Goal: Information Seeking & Learning: Obtain resource

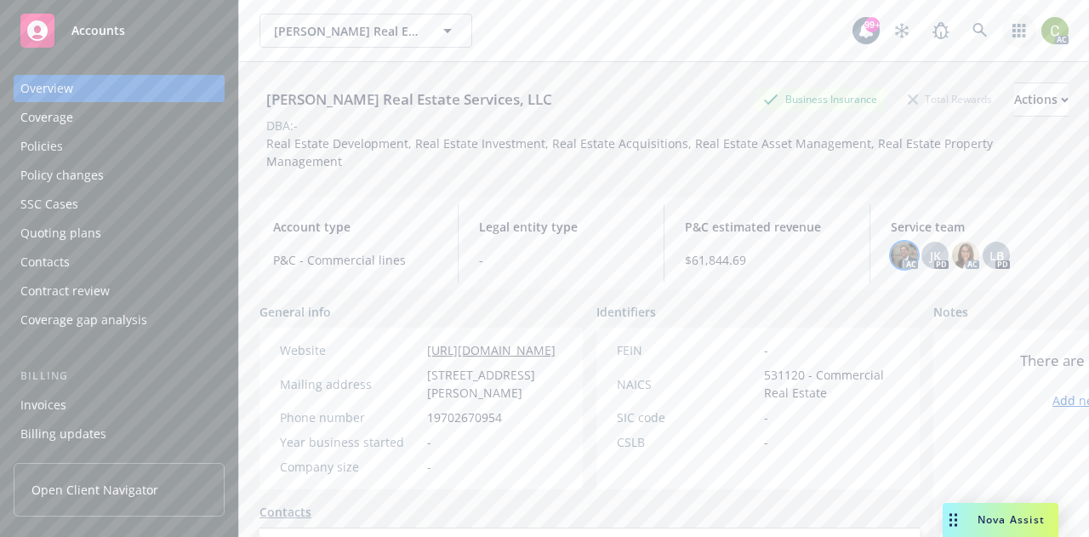
click at [1002, 23] on link "button" at bounding box center [1019, 31] width 34 height 34
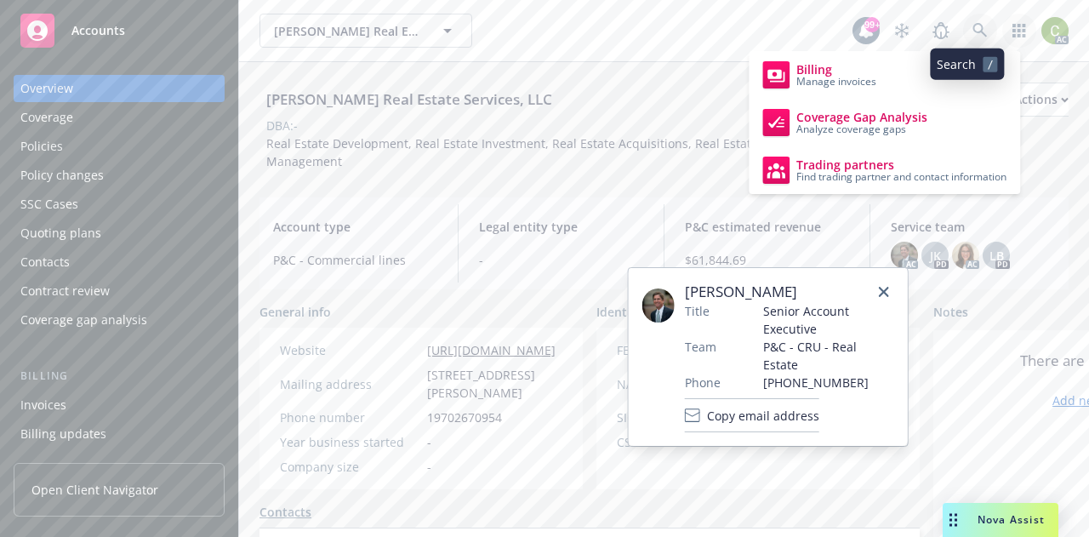
click at [972, 32] on icon at bounding box center [979, 30] width 14 height 14
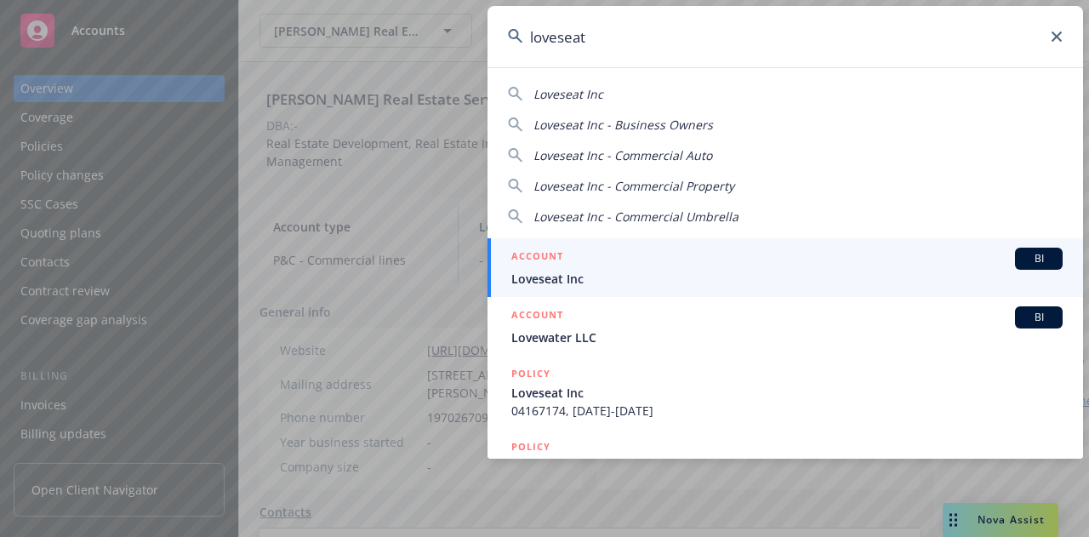
type input "loveseat"
click at [689, 274] on span "Loveseat Inc" at bounding box center [786, 279] width 551 height 18
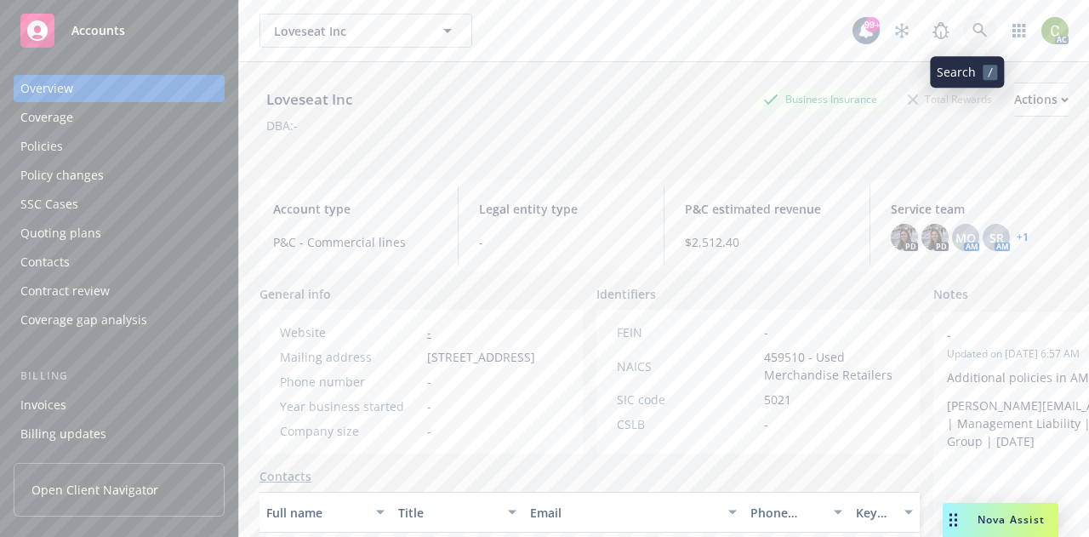
click at [972, 37] on icon at bounding box center [979, 30] width 15 height 15
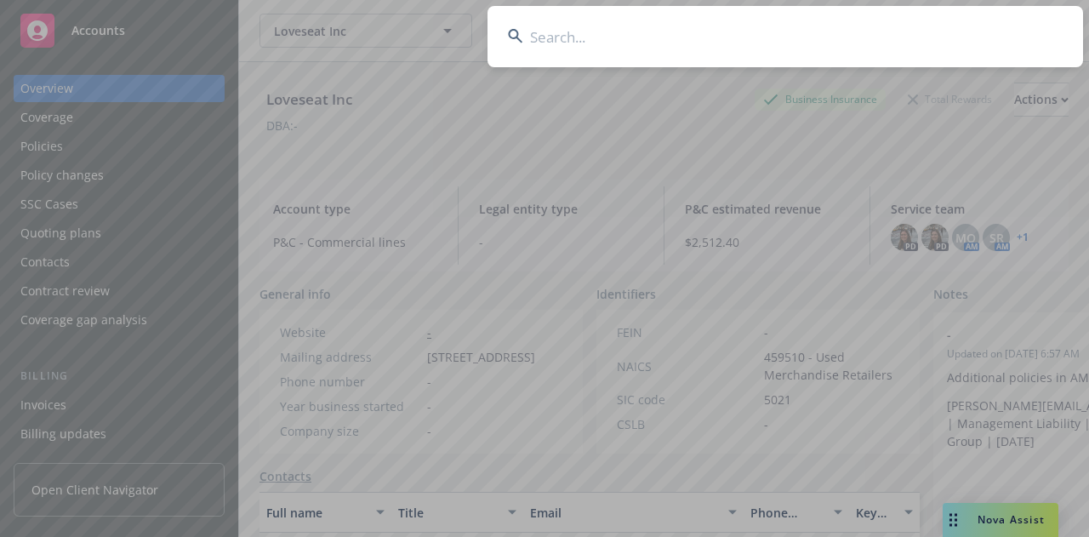
click at [878, 48] on input at bounding box center [785, 36] width 596 height 61
type input "sabrin aramos"
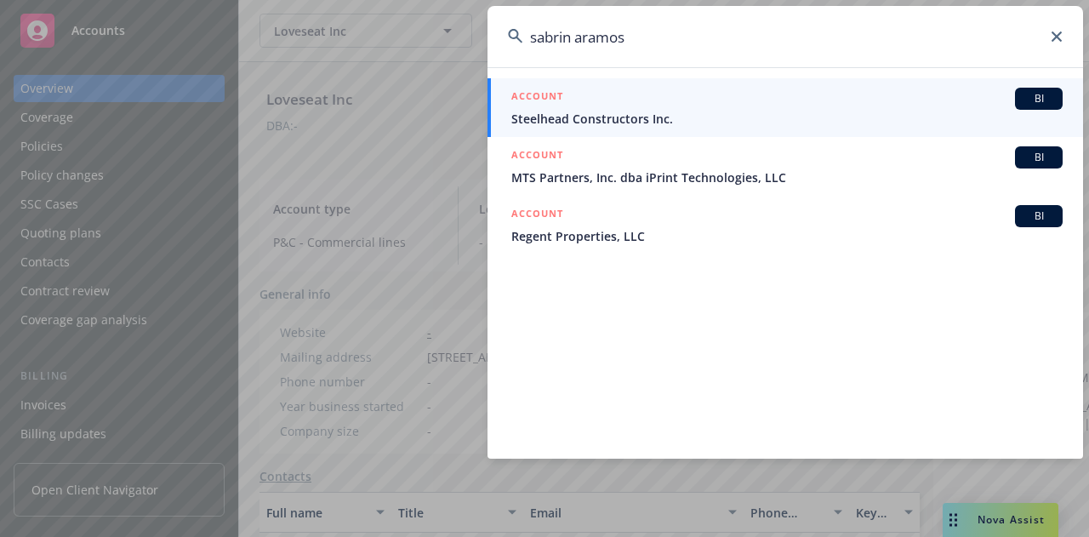
click at [213, 59] on div "sabrin aramos ACCOUNT BI Steelhead Constructors Inc. ACCOUNT BI MTS Partners, I…" at bounding box center [544, 268] width 1089 height 537
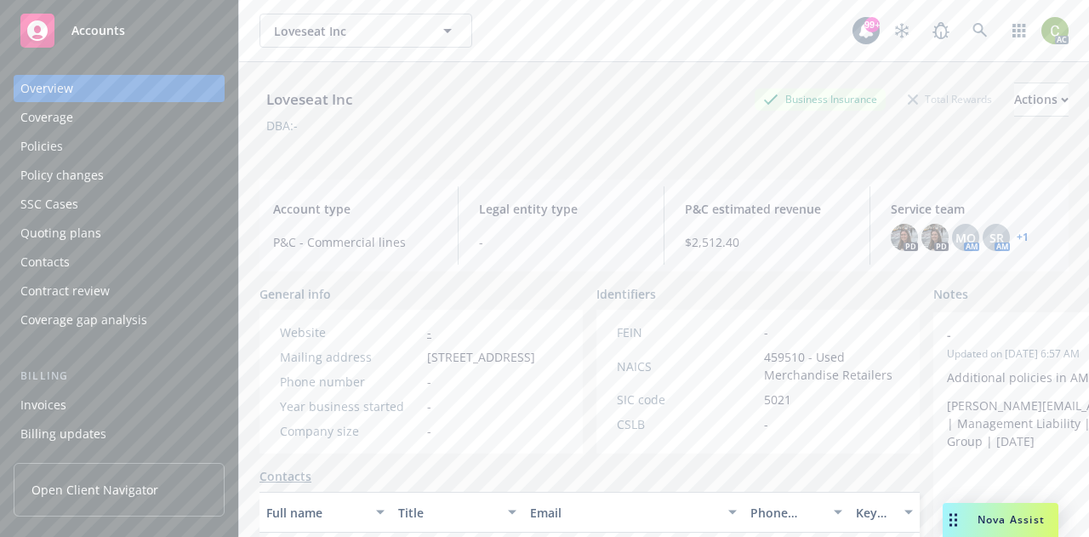
click at [63, 147] on div "Policies" at bounding box center [118, 146] width 197 height 27
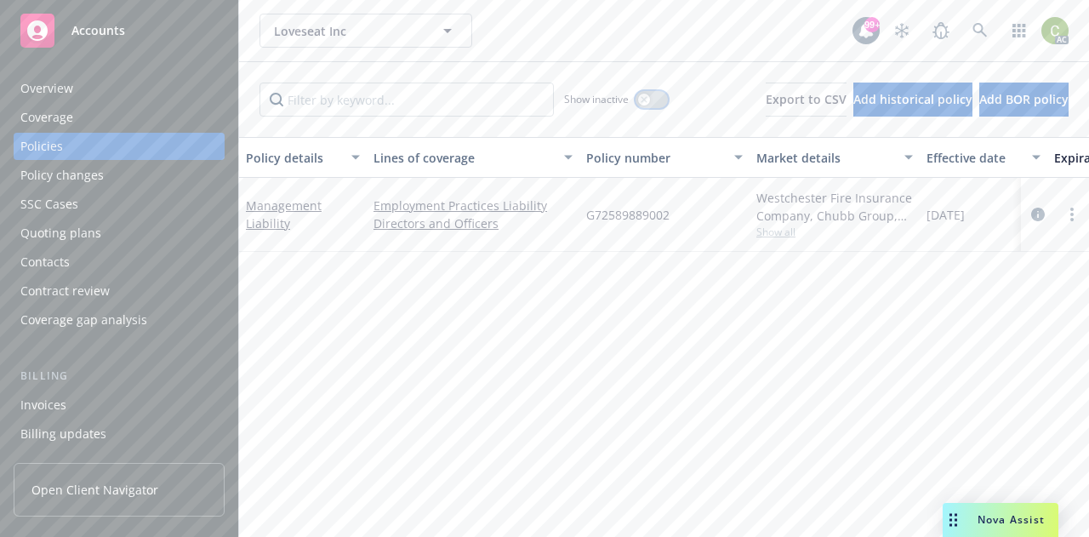
click at [641, 99] on icon "button" at bounding box center [644, 99] width 7 height 7
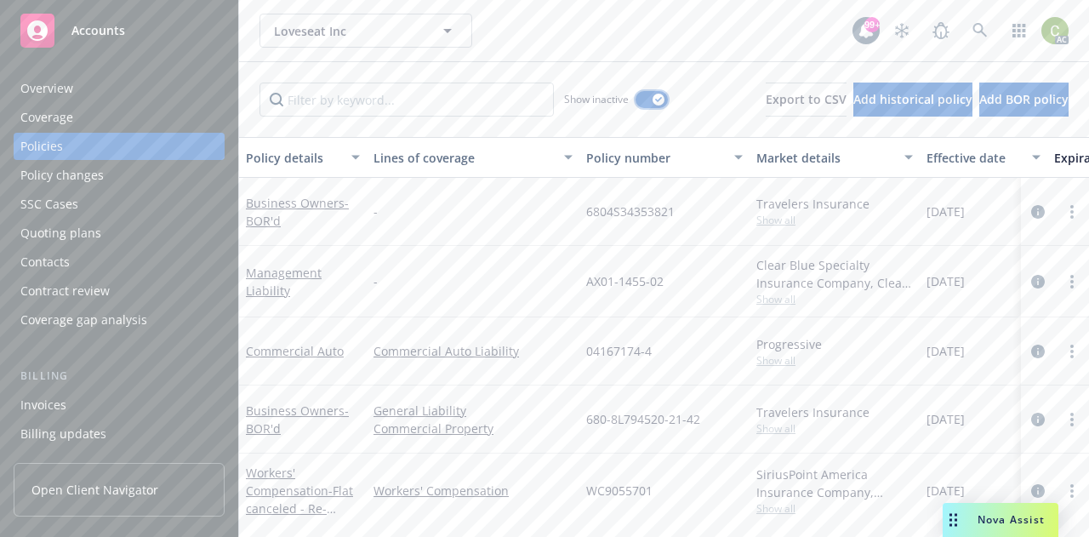
click at [636, 99] on button "button" at bounding box center [652, 99] width 32 height 17
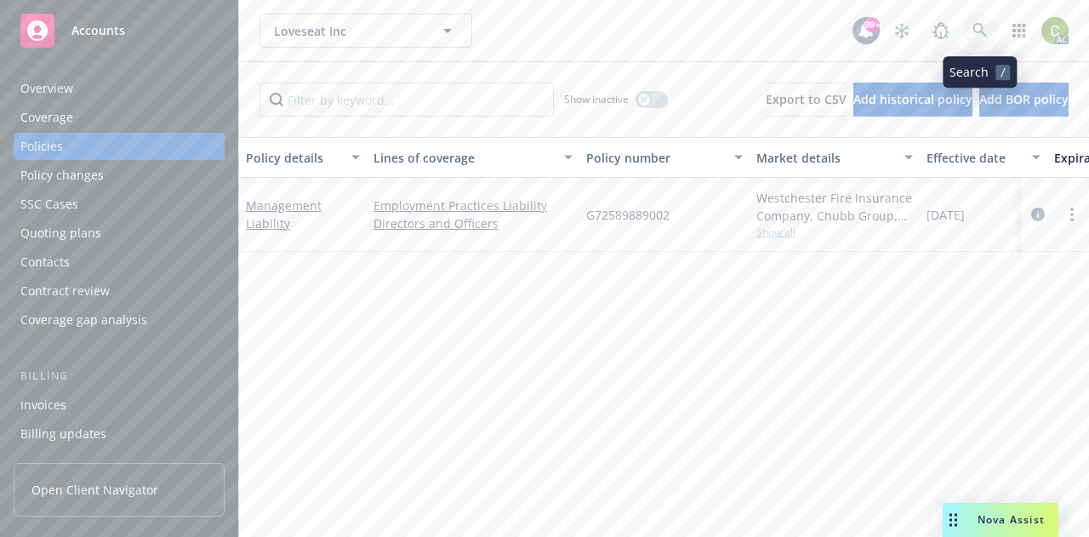
click at [973, 29] on icon at bounding box center [979, 30] width 14 height 14
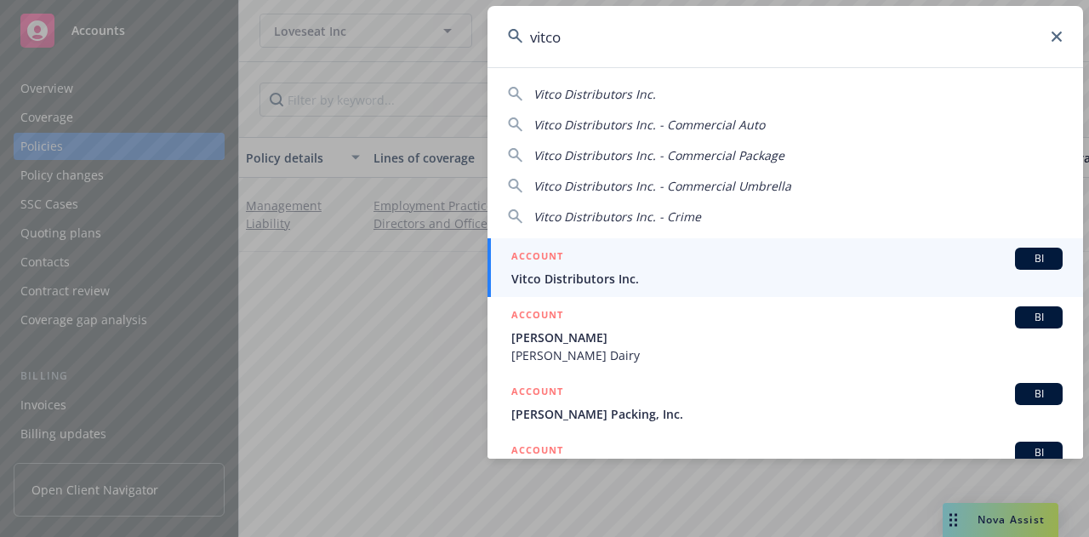
type input "vitco"
click at [656, 271] on span "Vitco Distributors Inc." at bounding box center [786, 279] width 551 height 18
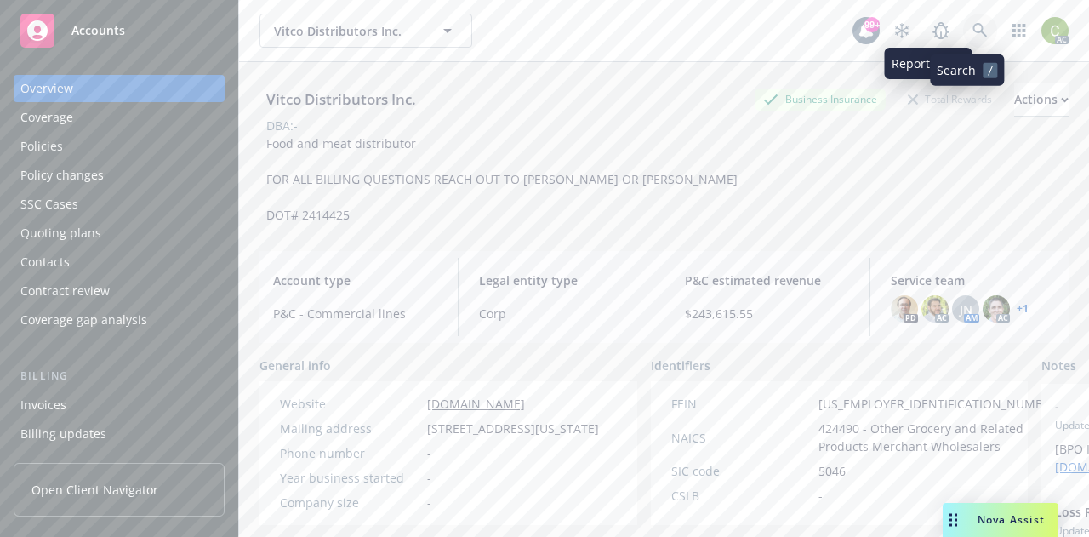
click at [972, 32] on icon at bounding box center [979, 30] width 14 height 14
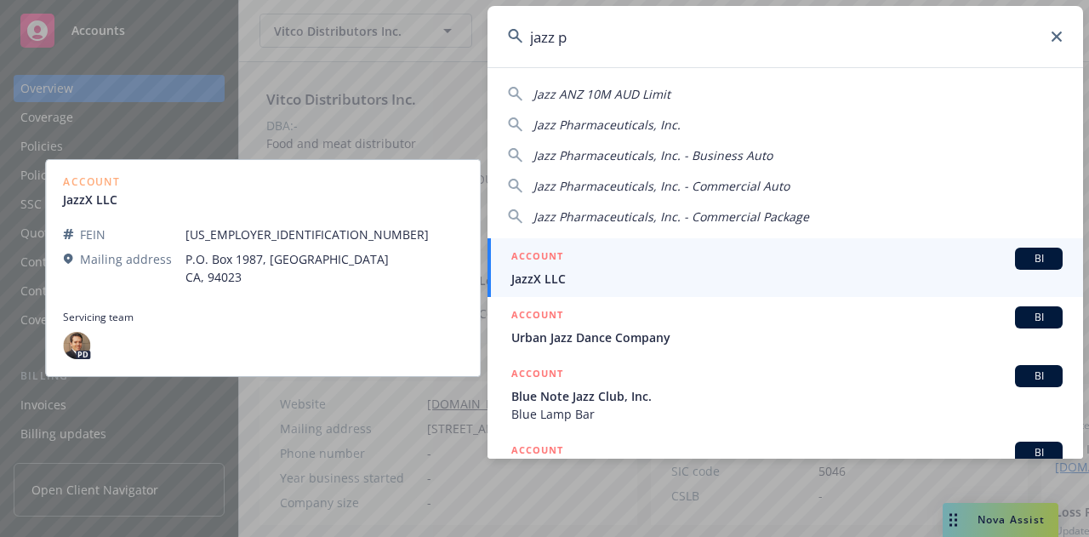
type input "jazz ph"
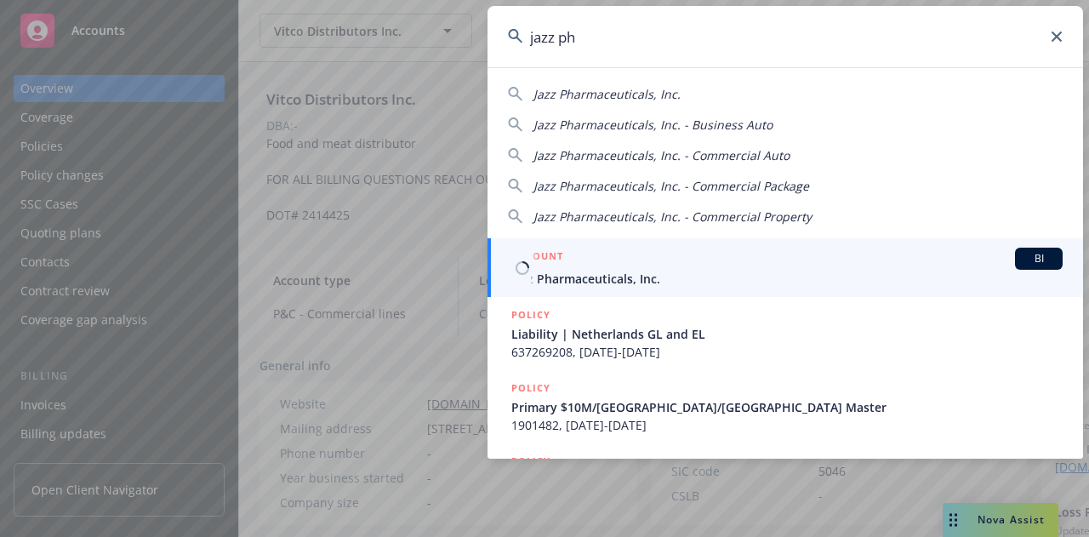
click at [737, 251] on div "ACCOUNT BI" at bounding box center [786, 259] width 551 height 22
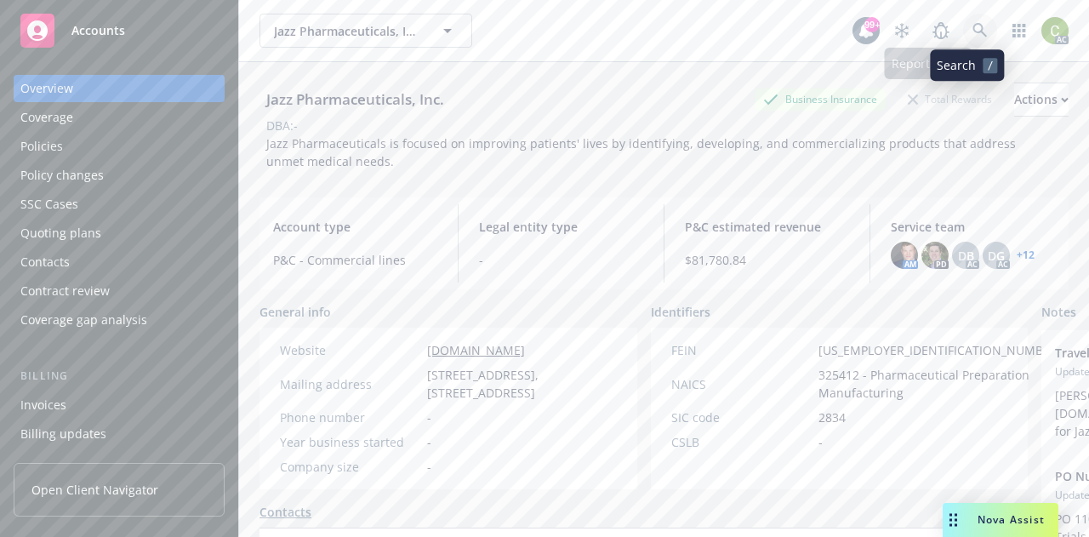
click at [972, 28] on icon at bounding box center [979, 30] width 15 height 15
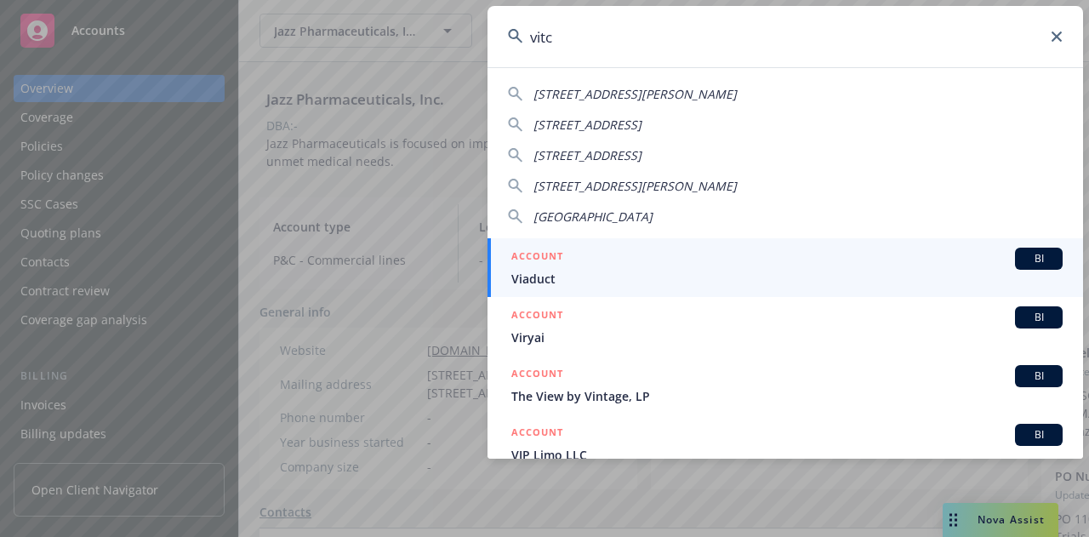
type input "vitco"
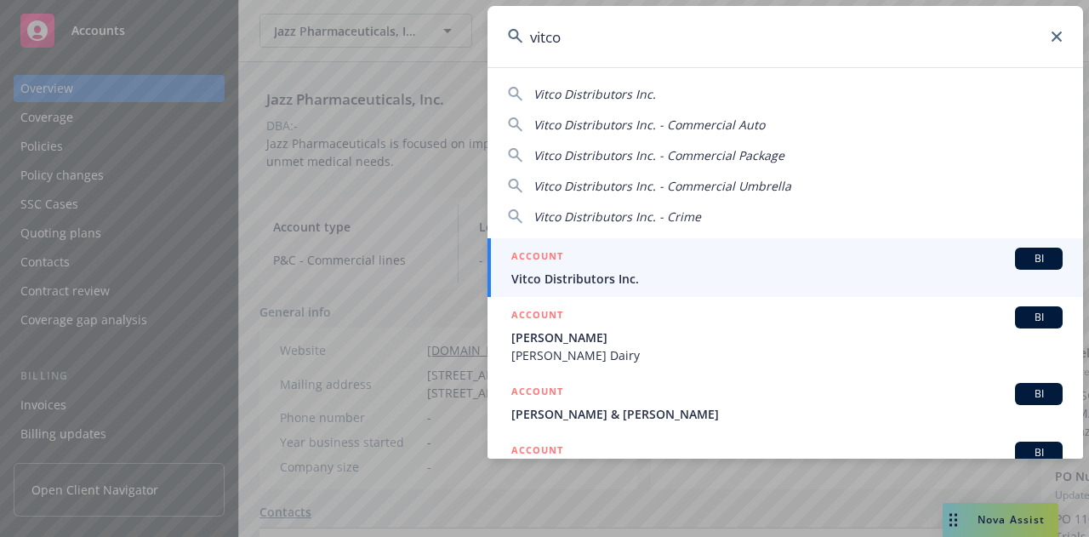
click at [649, 261] on div "ACCOUNT BI" at bounding box center [786, 259] width 551 height 22
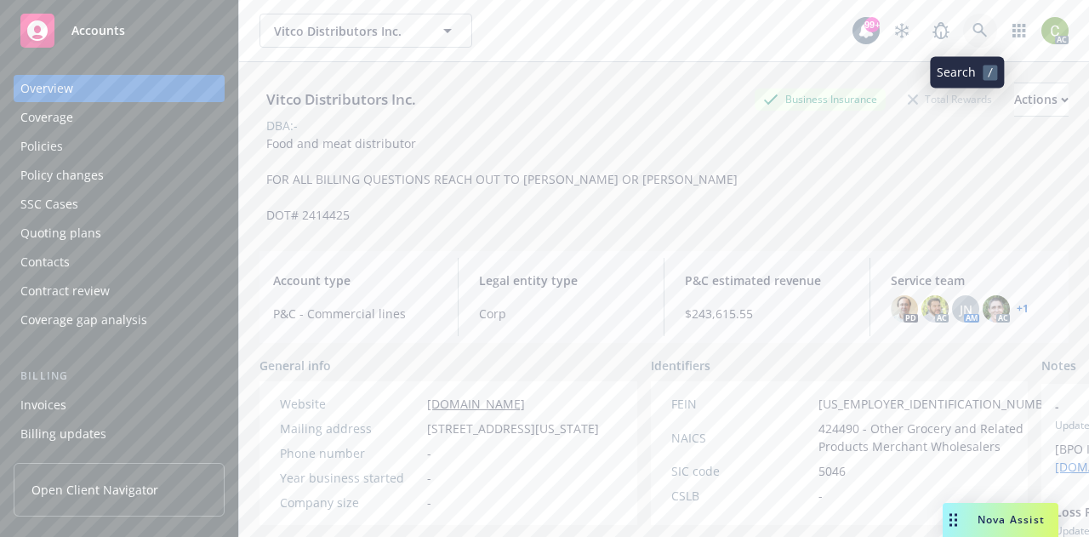
click at [972, 38] on link at bounding box center [980, 31] width 34 height 34
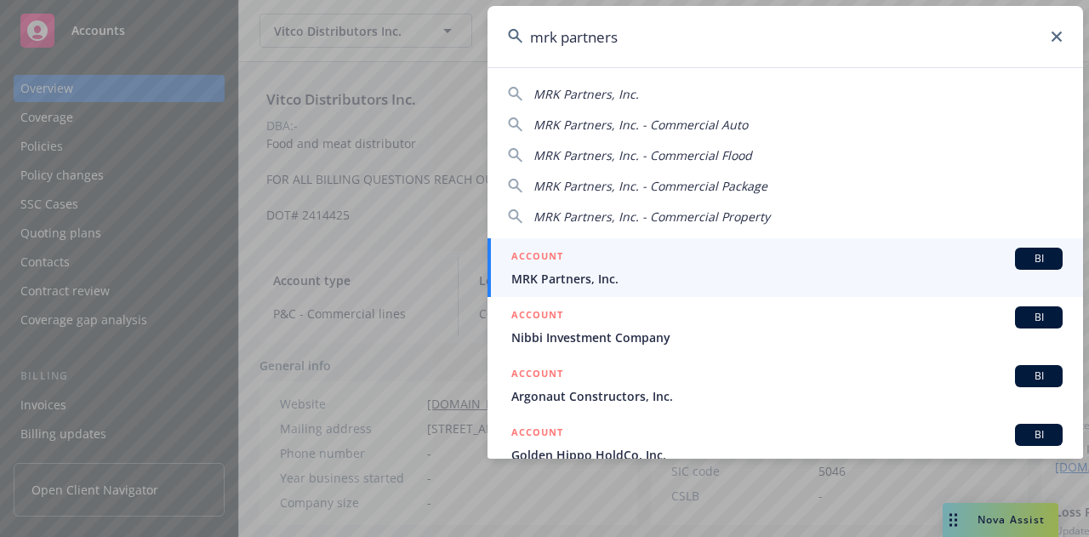
type input "mrk partners"
click at [600, 282] on span "MRK Partners, Inc." at bounding box center [786, 279] width 551 height 18
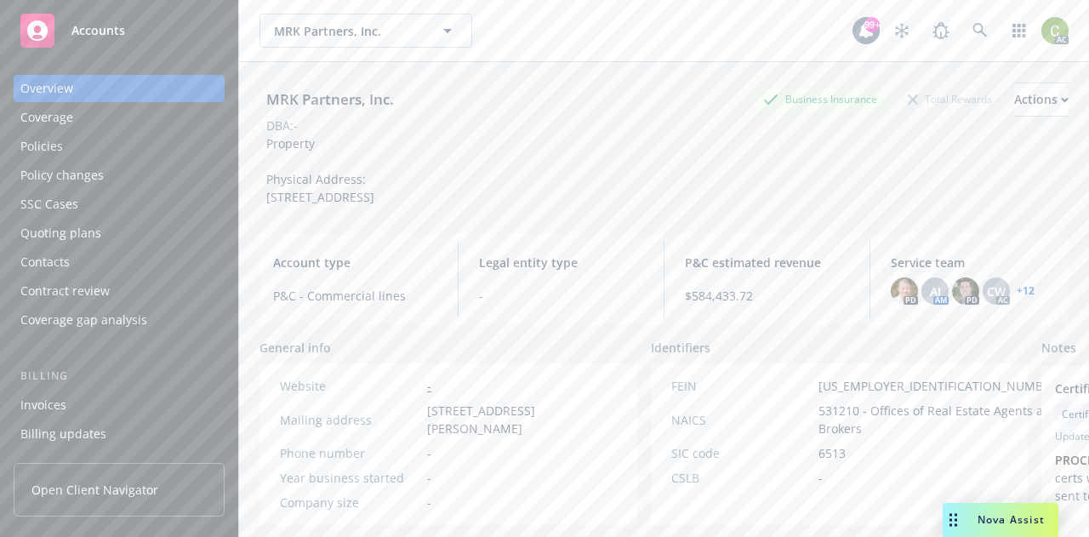
click at [94, 152] on div "Policies" at bounding box center [118, 146] width 197 height 27
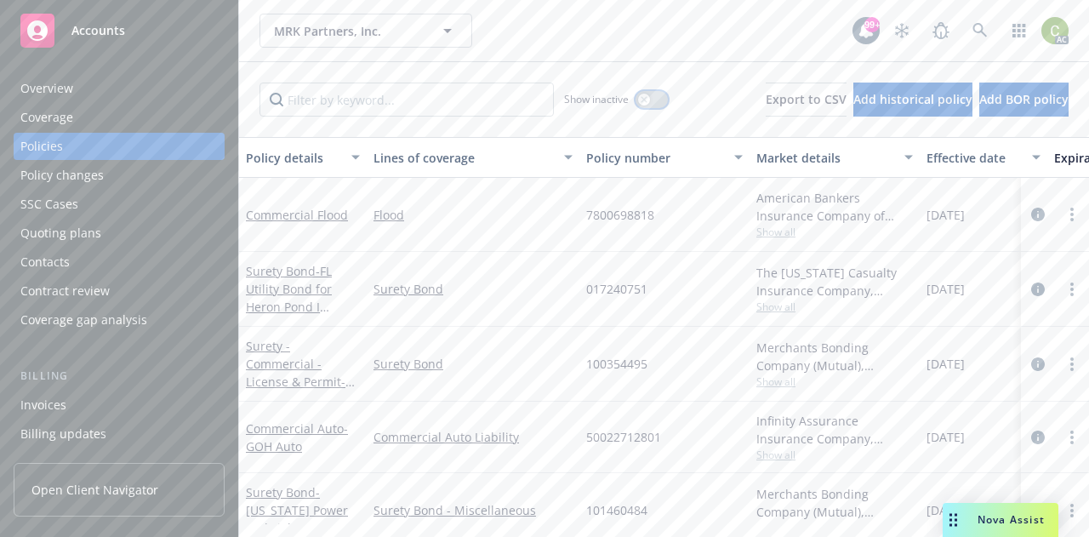
click at [641, 100] on icon "button" at bounding box center [644, 99] width 7 height 7
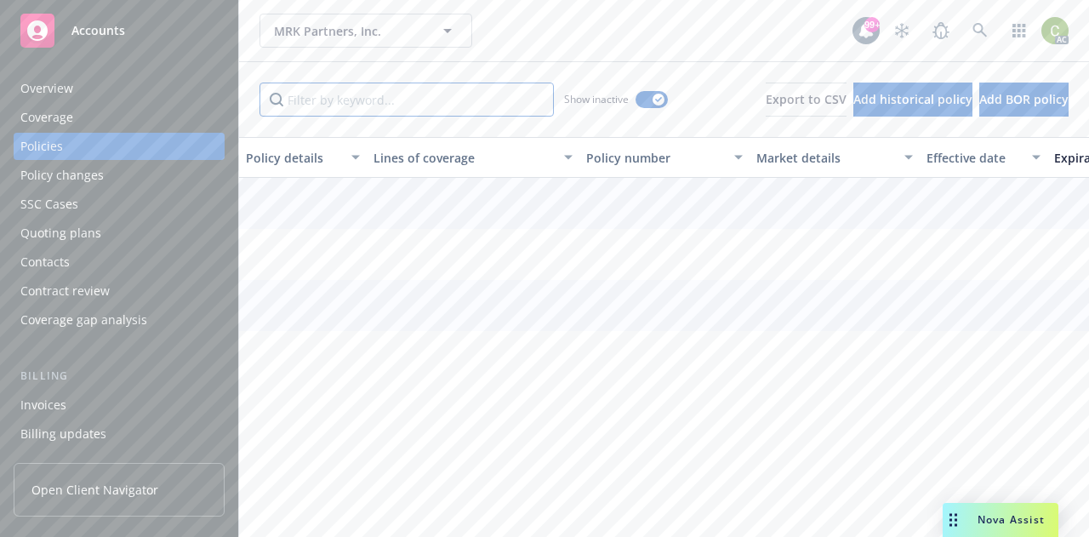
click at [370, 102] on input "Filter by keyword..." at bounding box center [406, 100] width 294 height 34
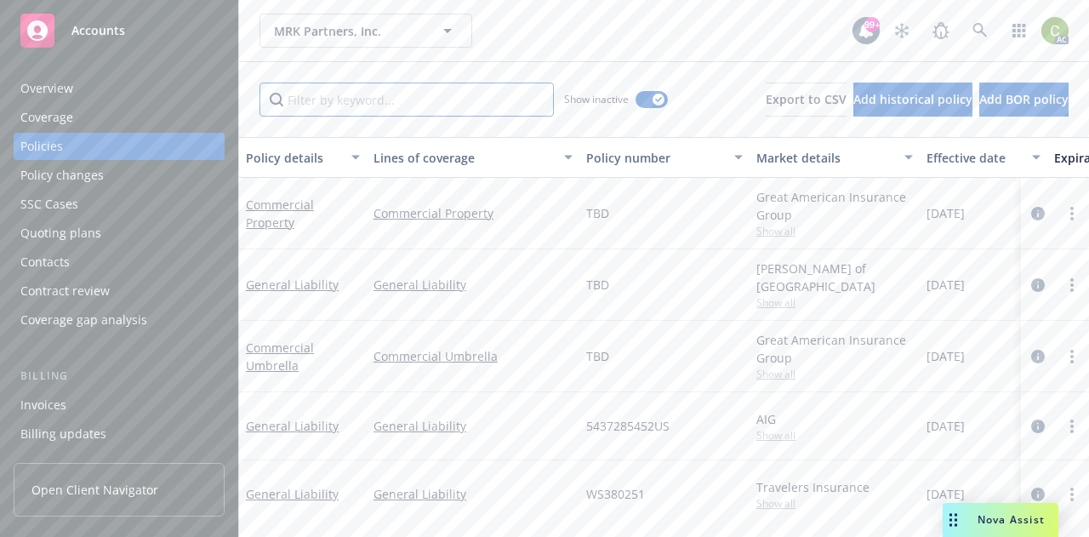
paste input "B1230AP00795A24"
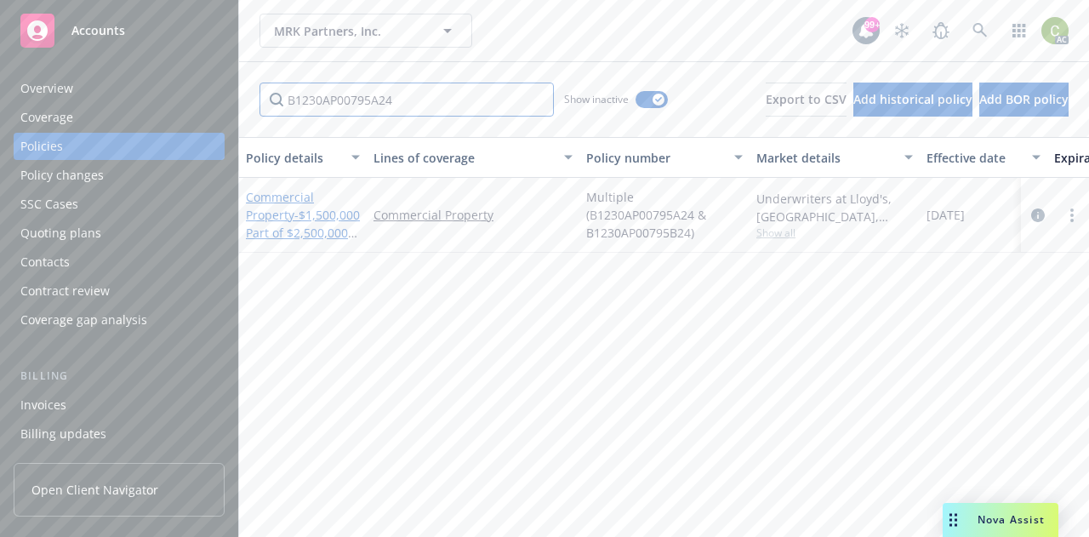
type input "B1230AP00795A24"
click at [286, 194] on link "Commercial Property - $1,500,000 Part of $2,500,000 Primary" at bounding box center [303, 224] width 114 height 70
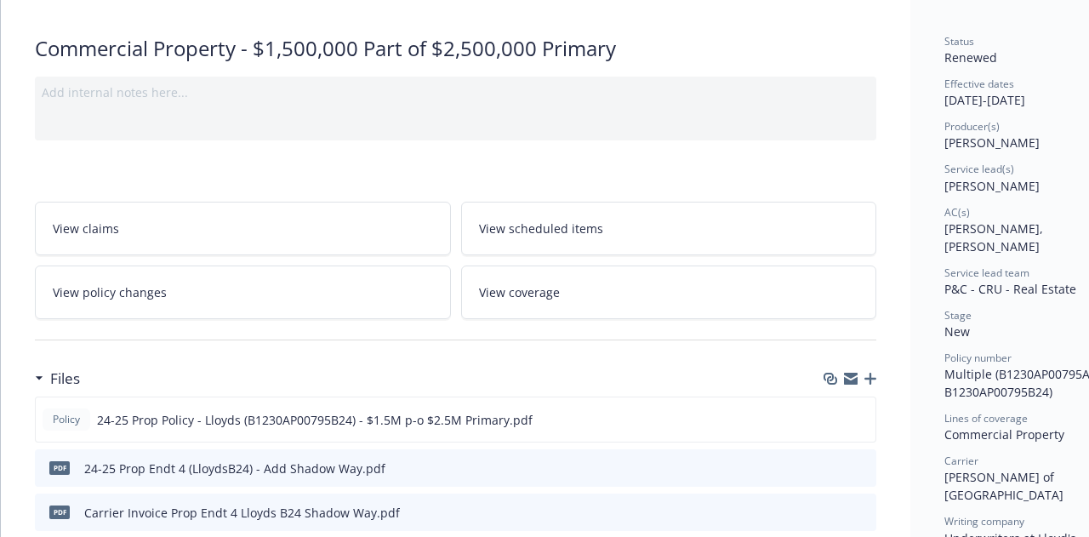
scroll to position [170, 0]
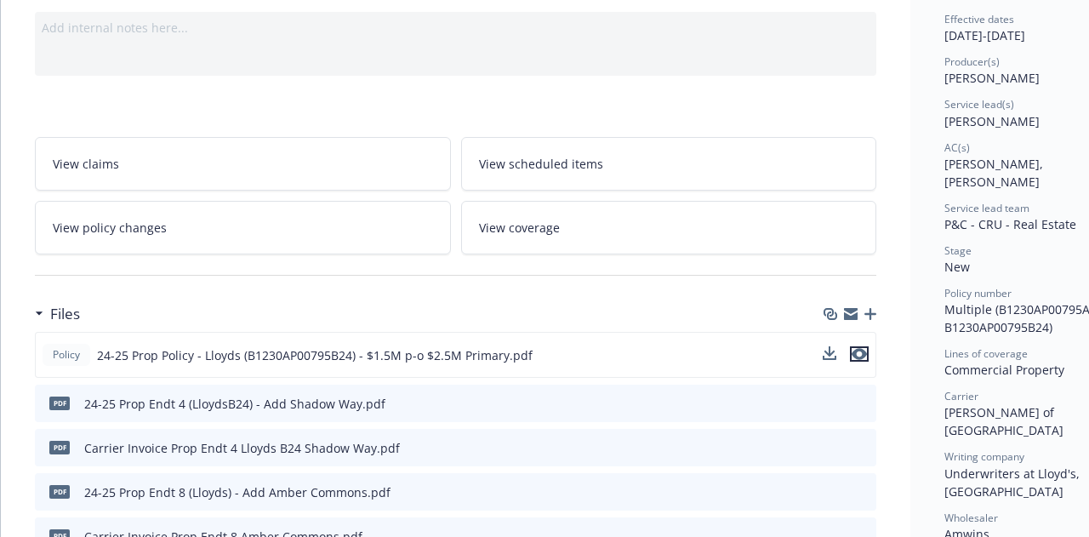
click at [860, 353] on icon "preview file" at bounding box center [859, 354] width 15 height 12
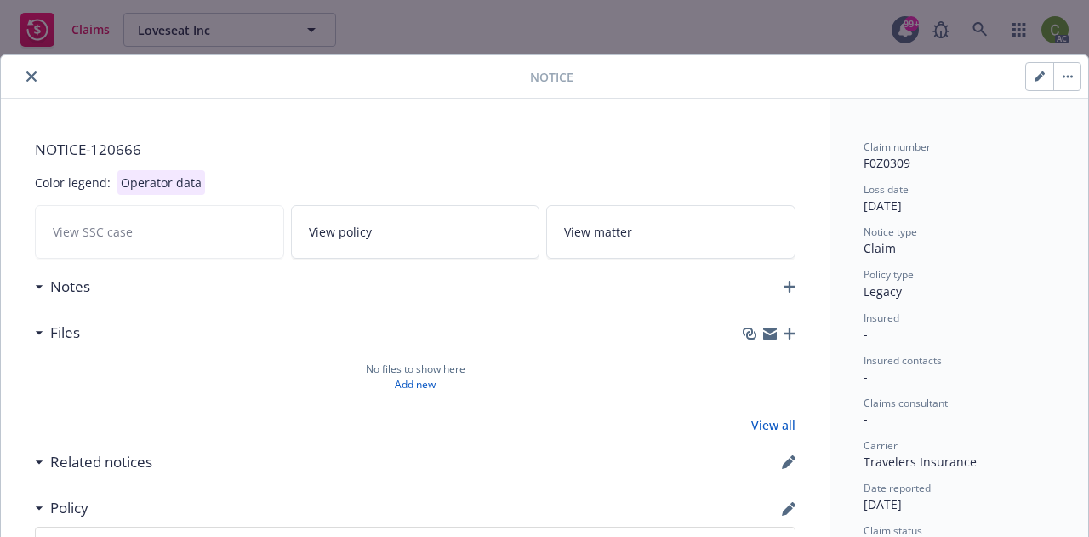
click at [1046, 82] on button "button" at bounding box center [1039, 76] width 27 height 27
select select "open"
select select "CLAIM"
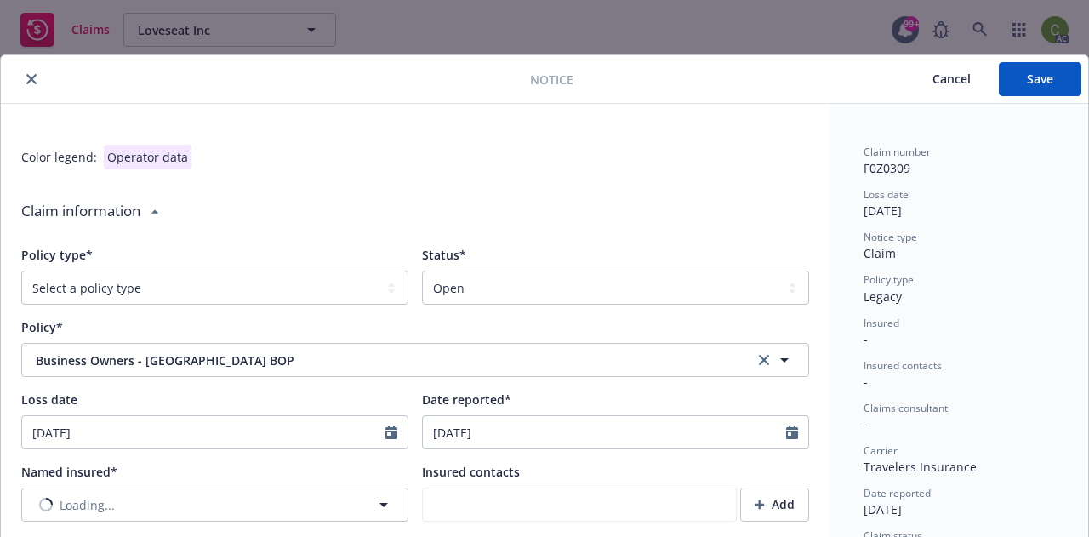
type textarea "x"
click at [563, 292] on select "Select a status Closed Open" at bounding box center [615, 288] width 387 height 34
select select "closed"
click at [422, 271] on select "Select a status Closed Open" at bounding box center [615, 288] width 387 height 34
type textarea "x"
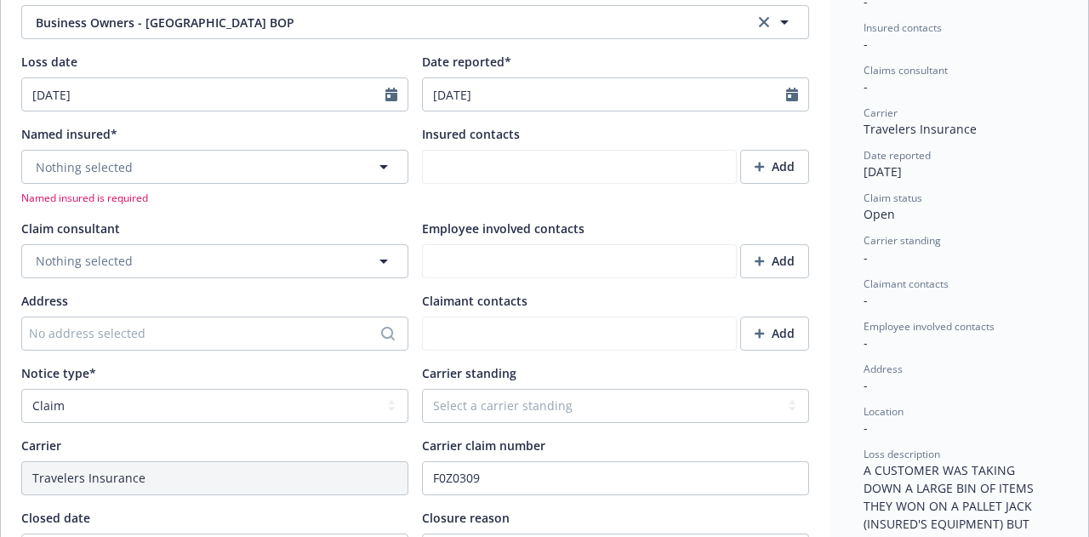
scroll to position [340, 0]
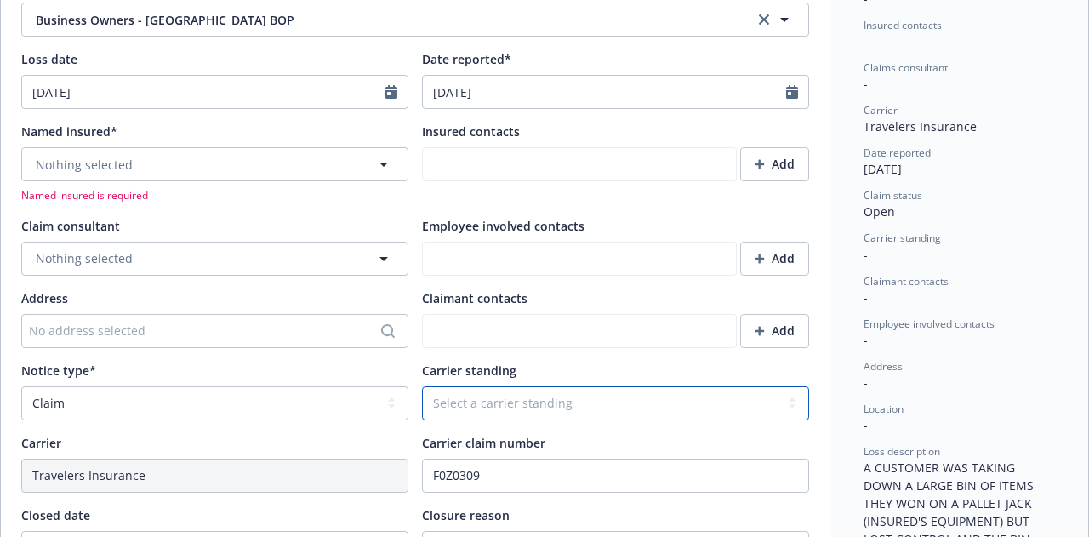
click at [522, 390] on select "Select a carrier standing Closed Not submitted Open Reopened Subrogated Withdra…" at bounding box center [615, 403] width 387 height 34
select select "CLOSED"
click at [422, 386] on select "Select a carrier standing Closed Not submitted Open Reopened Subrogated Withdra…" at bounding box center [615, 403] width 387 height 34
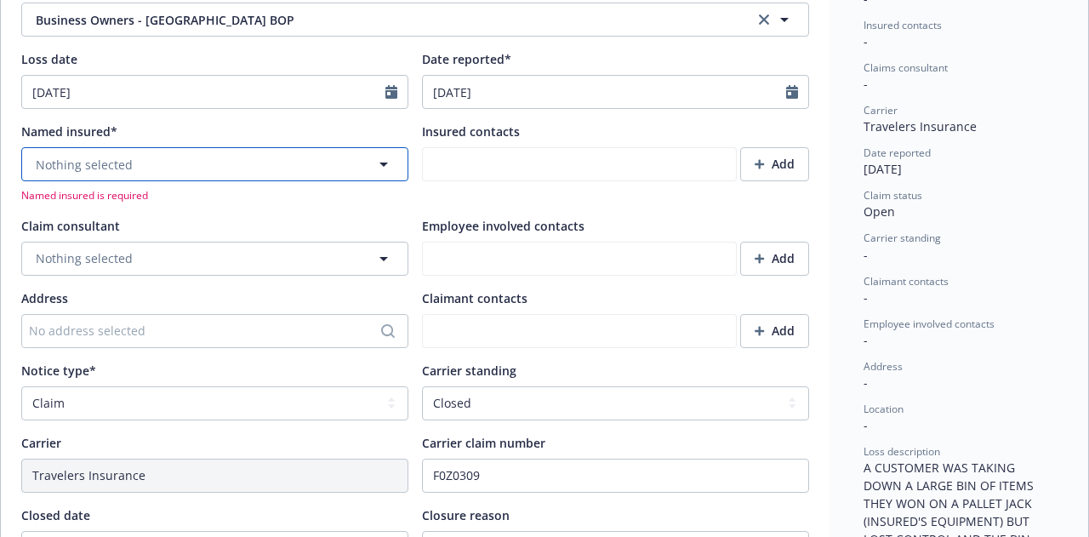
click at [193, 168] on button "Nothing selected" at bounding box center [214, 164] width 387 height 34
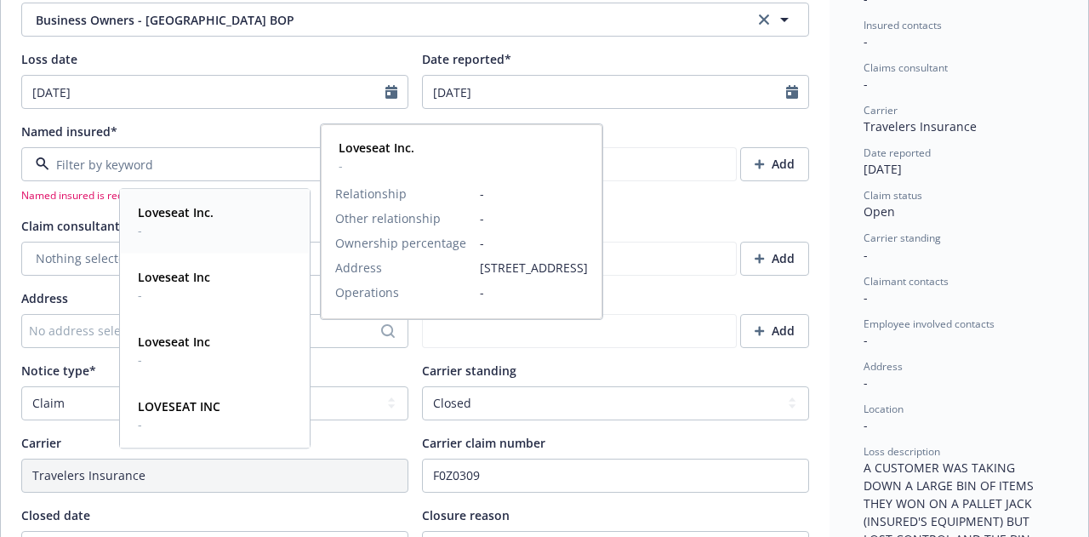
click at [203, 229] on span "-" at bounding box center [176, 230] width 76 height 18
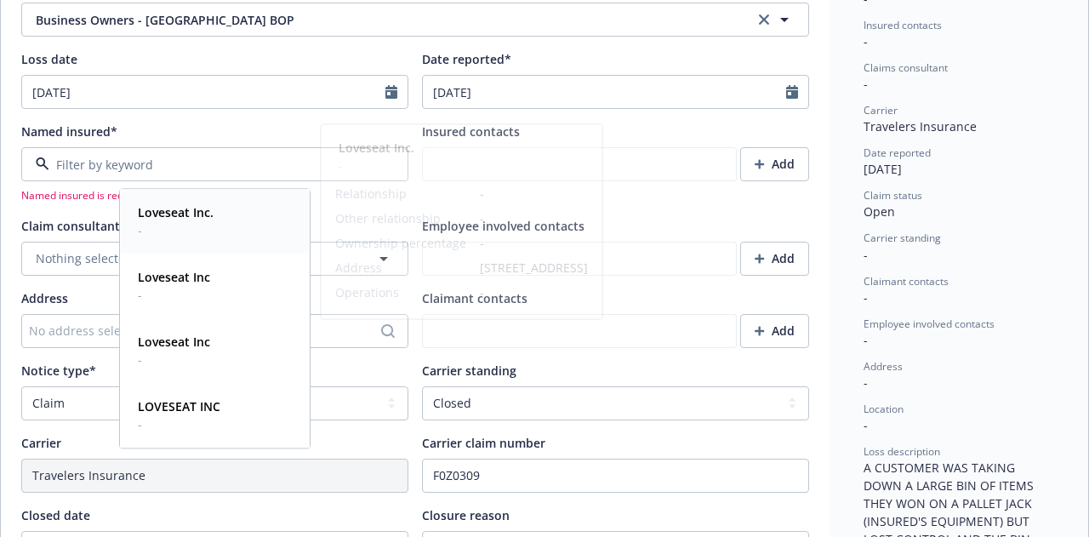
type textarea "x"
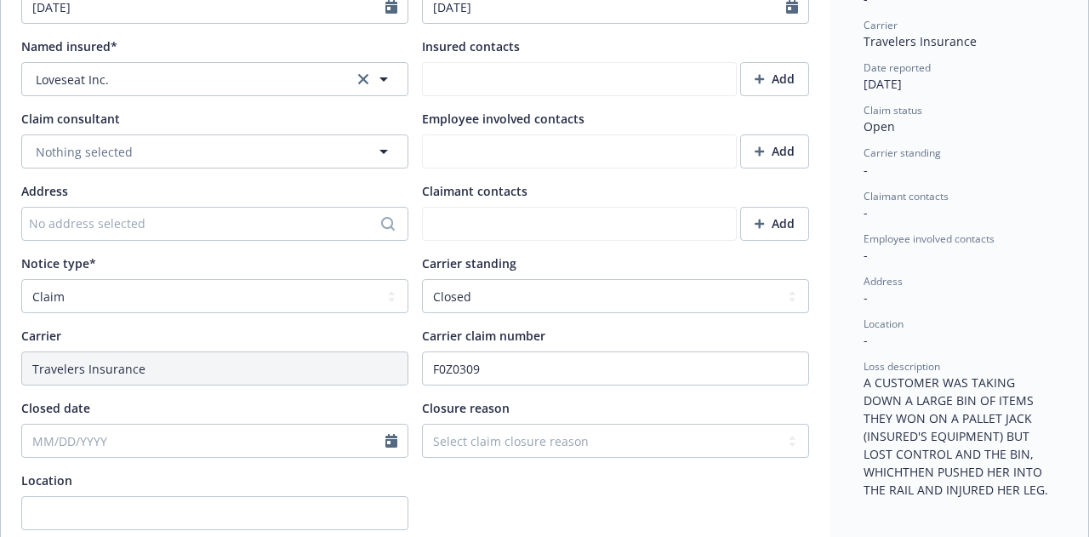
scroll to position [510, 0]
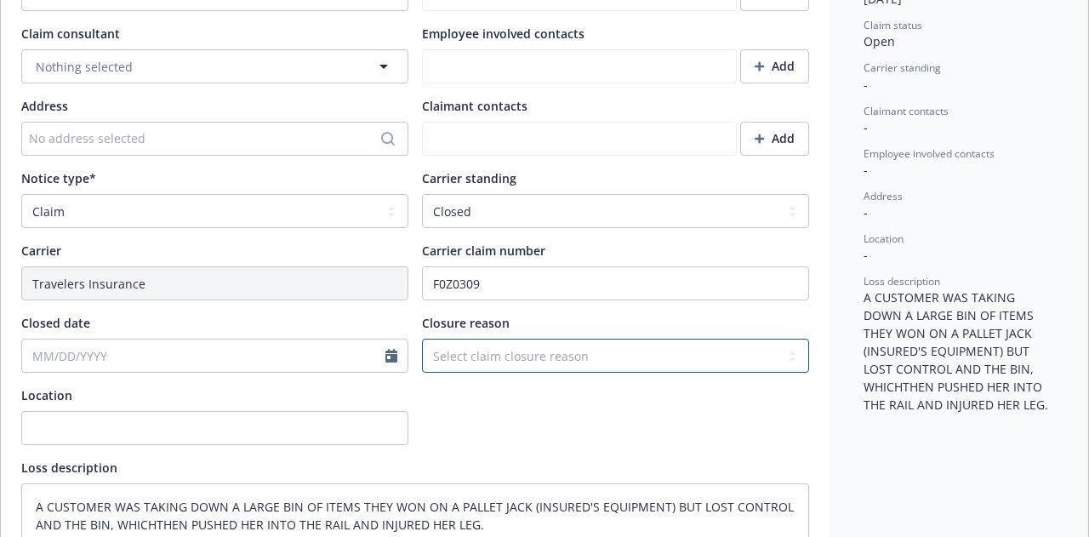
click at [459, 352] on select "Select claim closure reason Administrative closure Closed Closed no liability f…" at bounding box center [615, 356] width 387 height 34
select select "settled"
click at [422, 339] on select "Select claim closure reason Administrative closure Closed Closed no liability f…" at bounding box center [615, 356] width 387 height 34
type textarea "x"
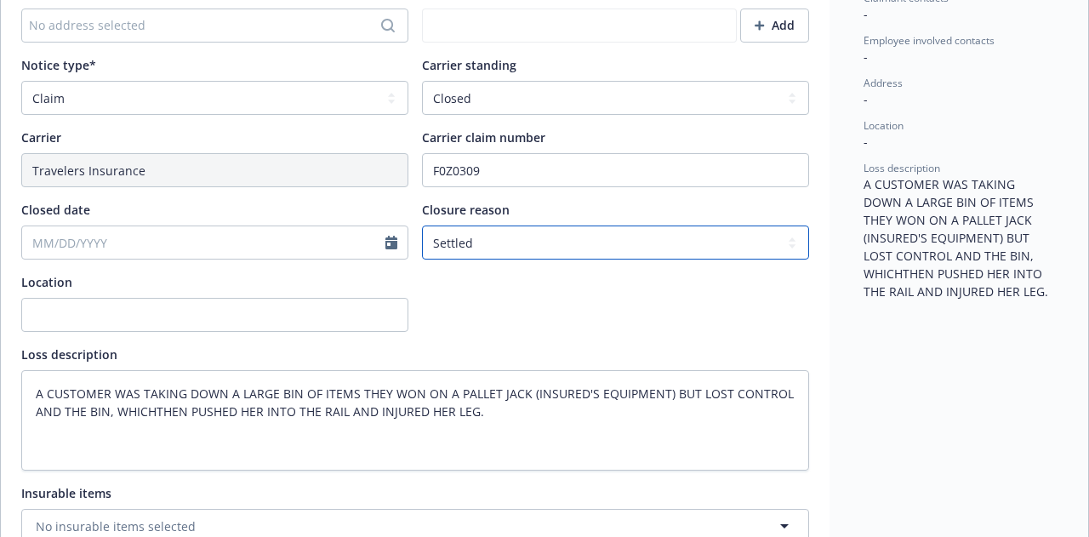
scroll to position [681, 0]
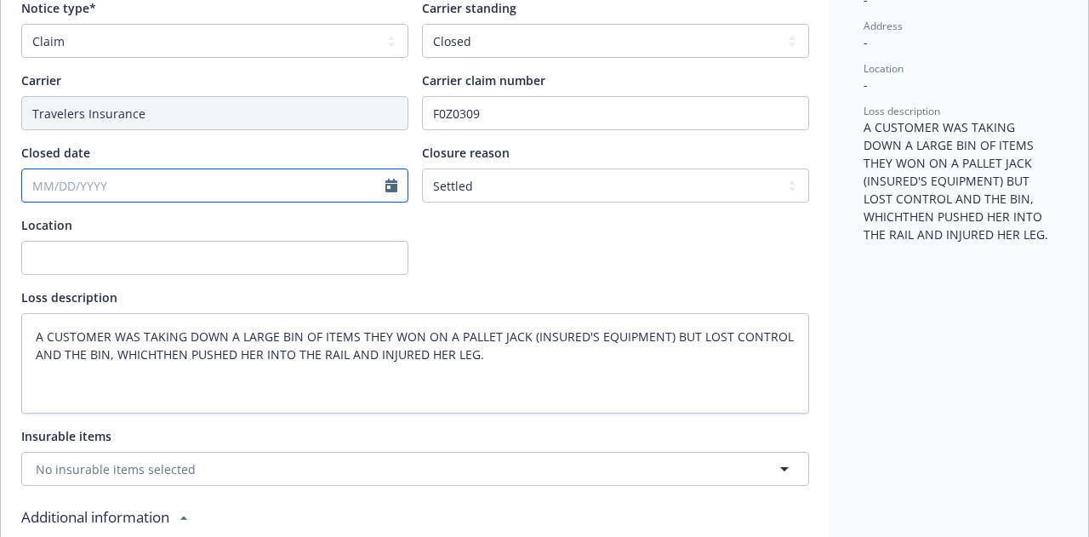
click at [77, 185] on input "Closed date" at bounding box center [203, 185] width 363 height 32
select select "9"
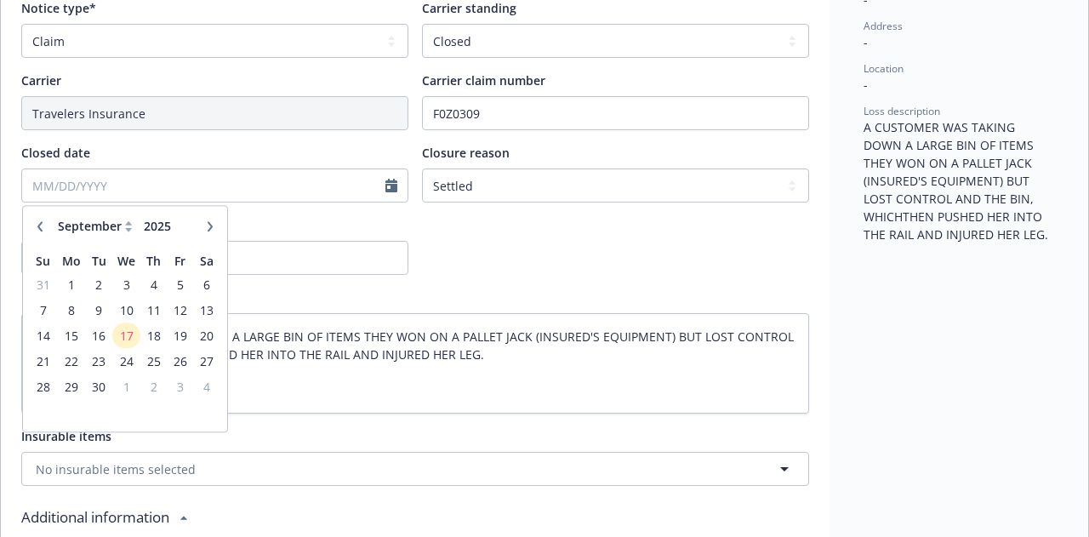
click at [46, 225] on button "button" at bounding box center [40, 226] width 20 height 20
type textarea "x"
select select "8"
click at [153, 384] on span "28" at bounding box center [153, 386] width 23 height 21
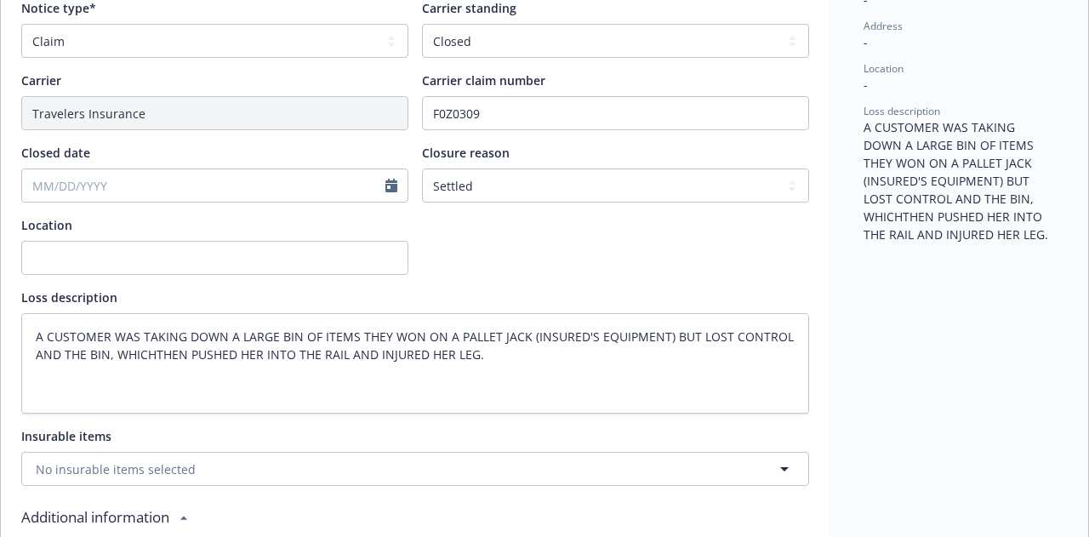
type textarea "x"
type input "08/28/2025"
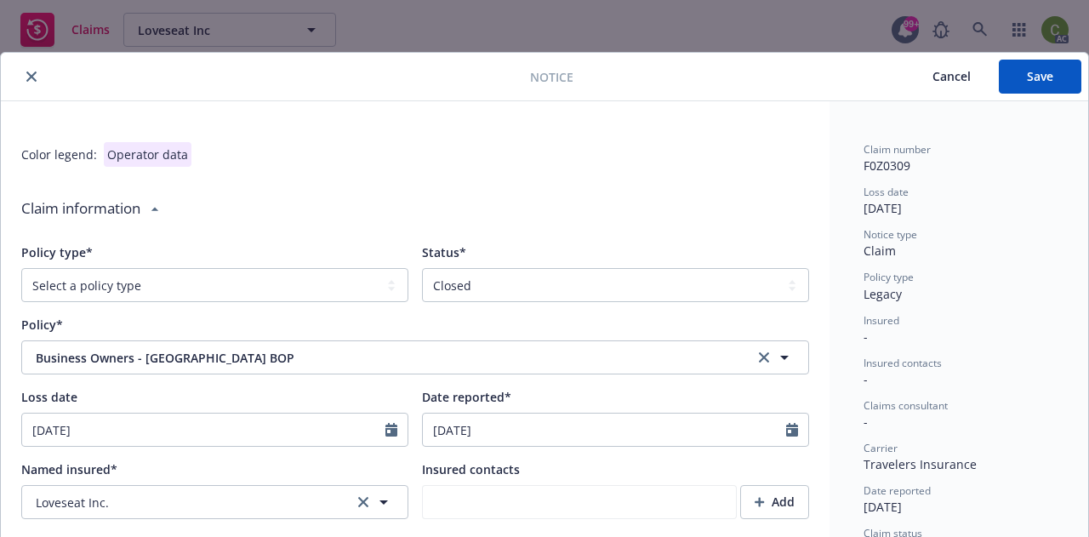
scroll to position [0, 0]
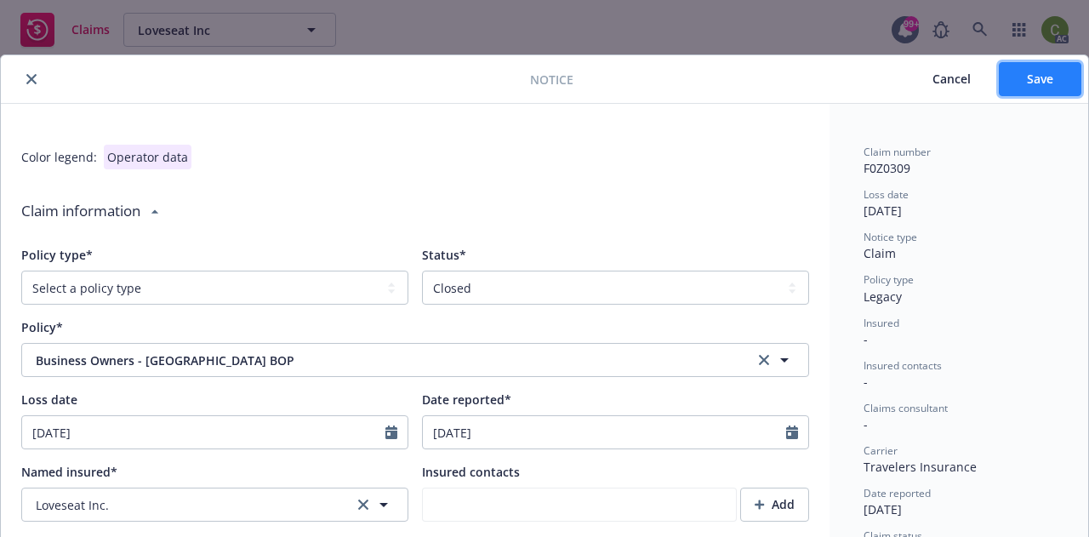
click at [1029, 83] on span "Save" at bounding box center [1040, 79] width 26 height 16
type textarea "x"
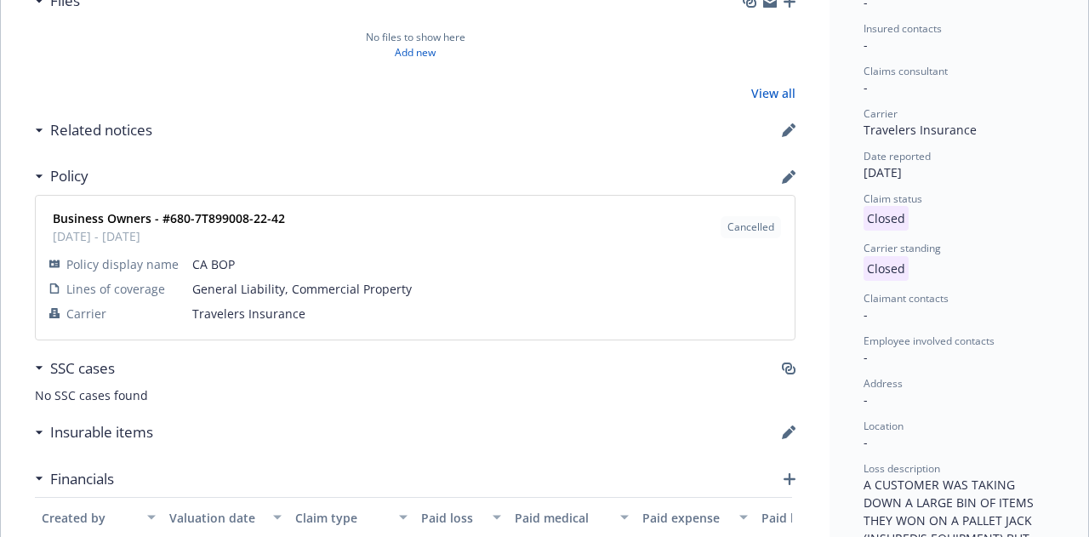
scroll to position [340, 0]
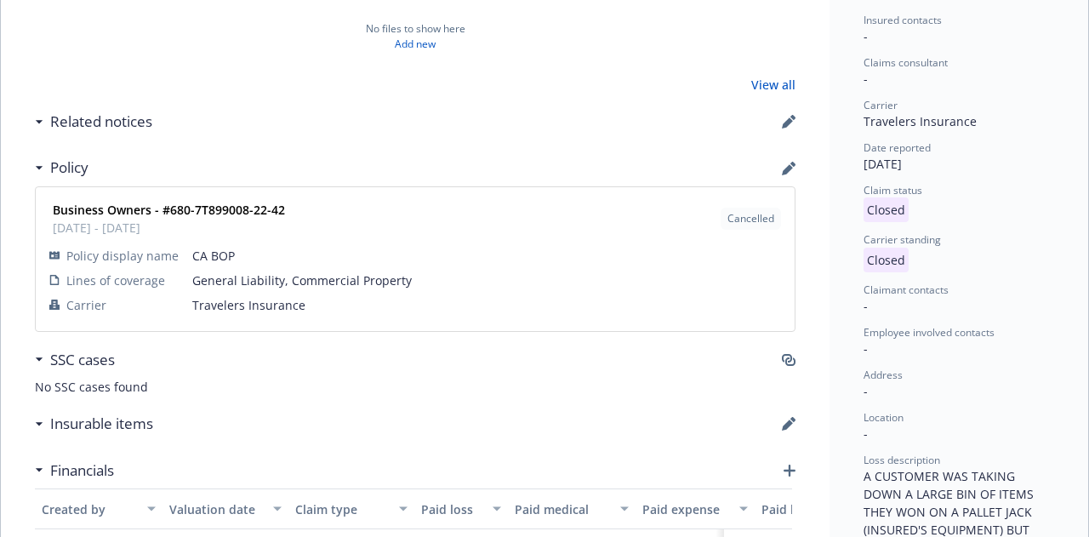
click at [786, 360] on icon "button" at bounding box center [790, 361] width 10 height 9
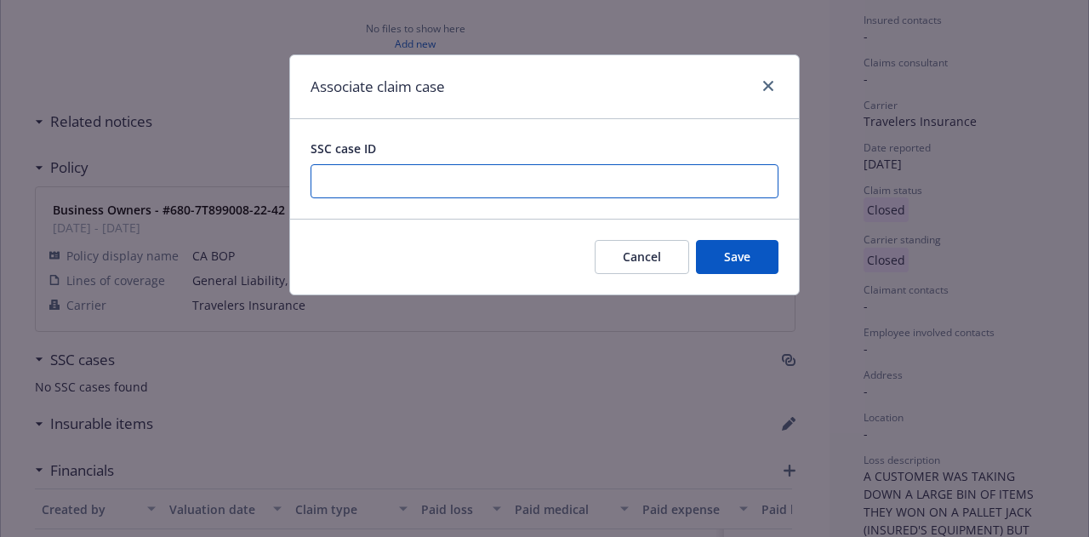
paste input "5003k00002XgM4EAAV"
type input "5003k00002XgM4EAAV"
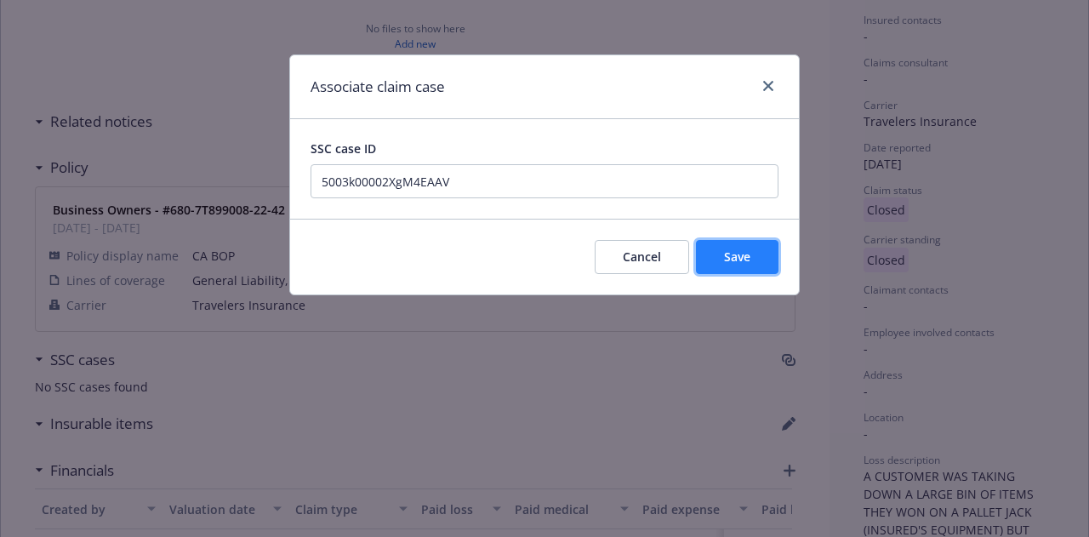
click at [732, 252] on span "Save" at bounding box center [737, 256] width 26 height 16
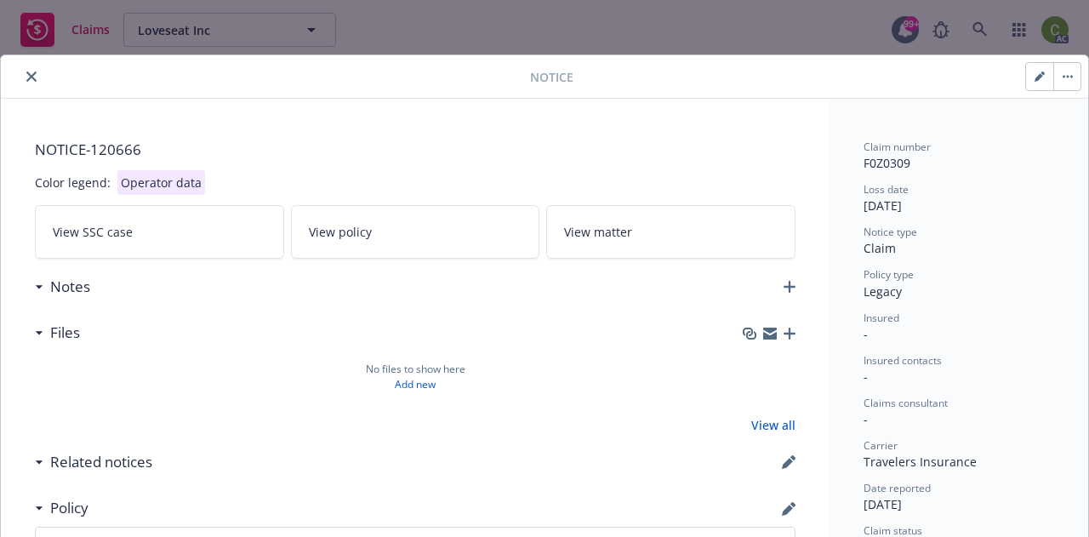
click at [1035, 81] on icon "button" at bounding box center [1039, 77] width 9 height 9
select select "closed"
select select "CLAIM"
select select "settled"
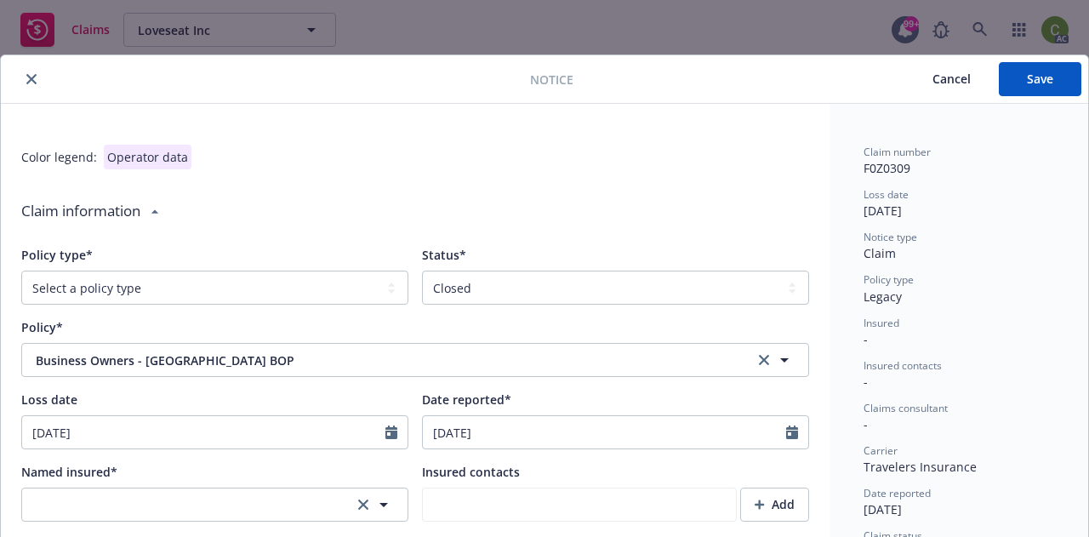
type textarea "x"
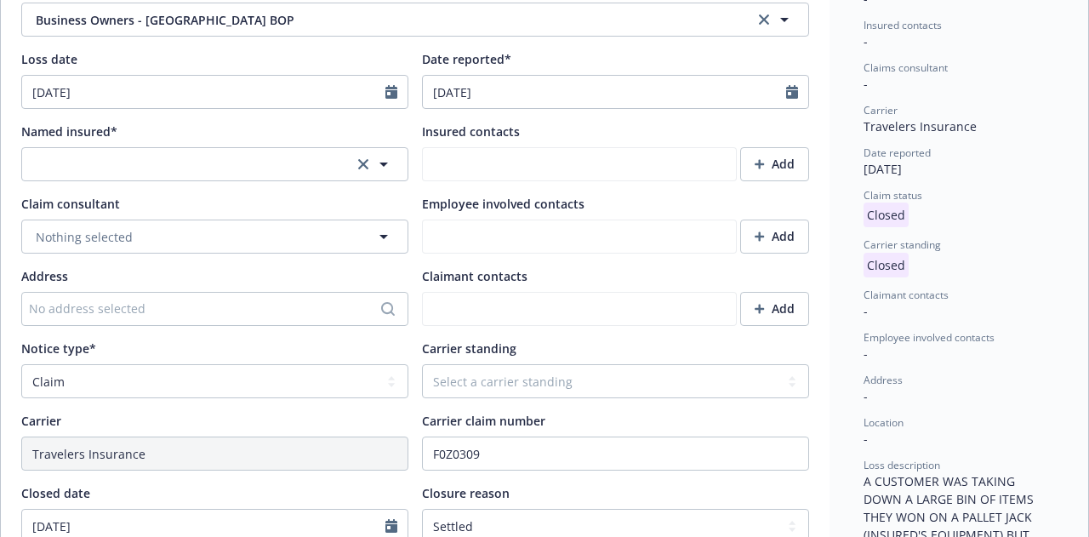
scroll to position [425, 0]
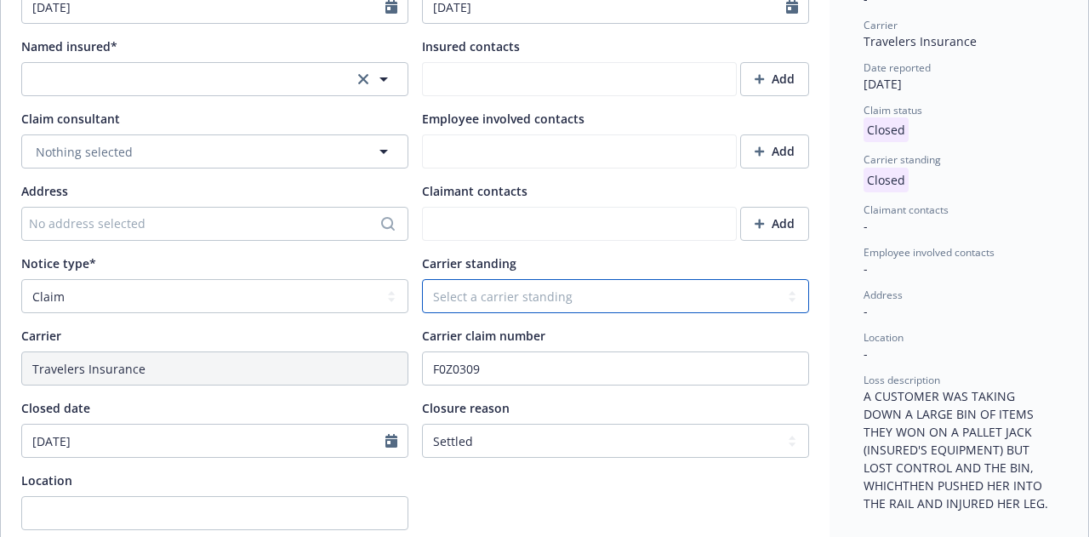
drag, startPoint x: 579, startPoint y: 299, endPoint x: 600, endPoint y: 302, distance: 20.7
click at [579, 299] on select "Select a carrier standing Closed Not submitted Open Reopened Subrogated Withdra…" at bounding box center [615, 296] width 387 height 34
select select "CLOSED"
click at [422, 279] on select "Select a carrier standing Closed Not submitted Open Reopened Subrogated Withdra…" at bounding box center [615, 296] width 387 height 34
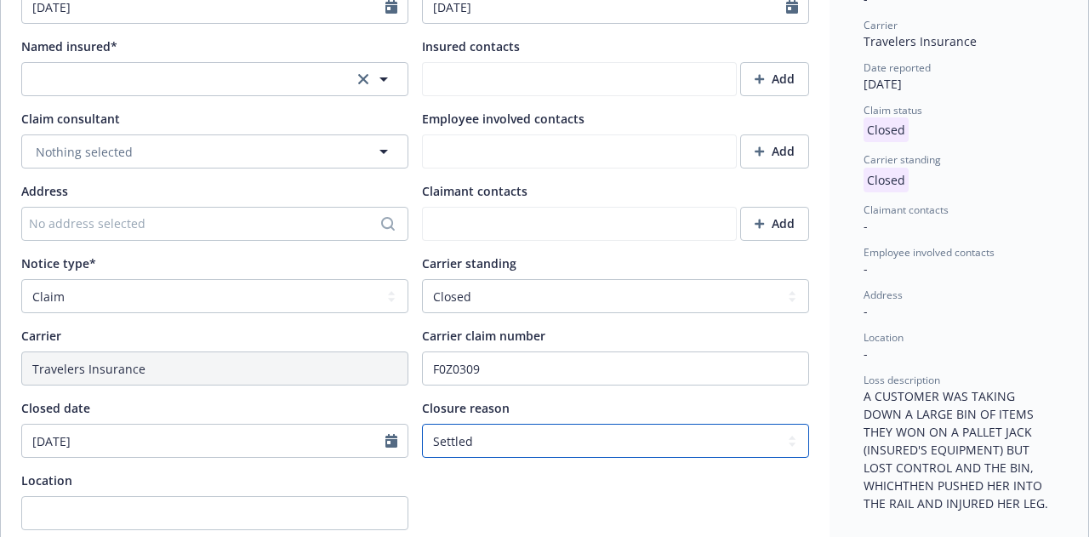
click at [542, 445] on select "Select claim closure reason Administrative closure Closed Closed no liability f…" at bounding box center [615, 441] width 387 height 34
click at [422, 424] on select "Select claim closure reason Administrative closure Closed Closed no liability f…" at bounding box center [615, 441] width 387 height 34
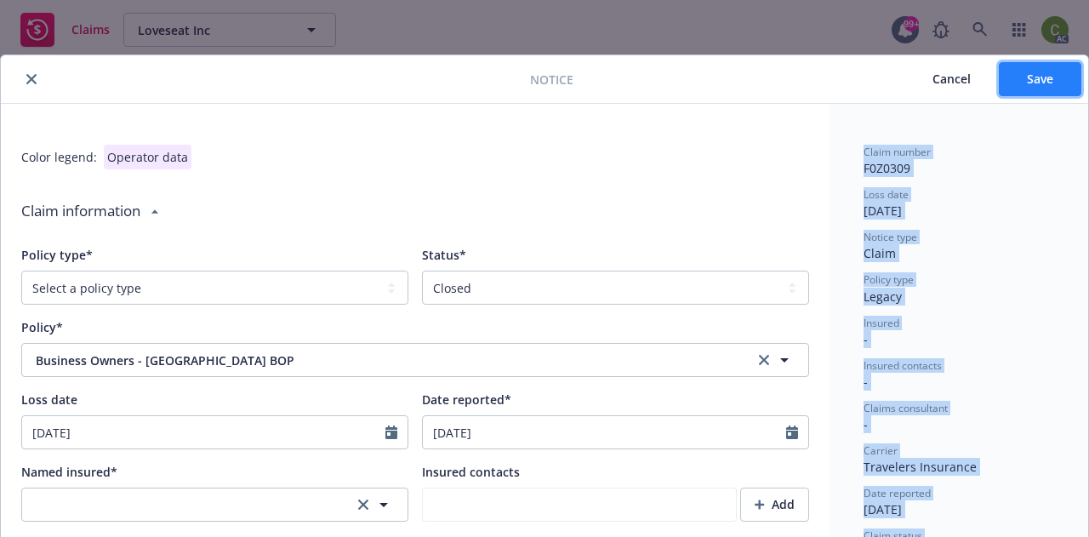
click at [1023, 79] on button "Save" at bounding box center [1040, 79] width 83 height 34
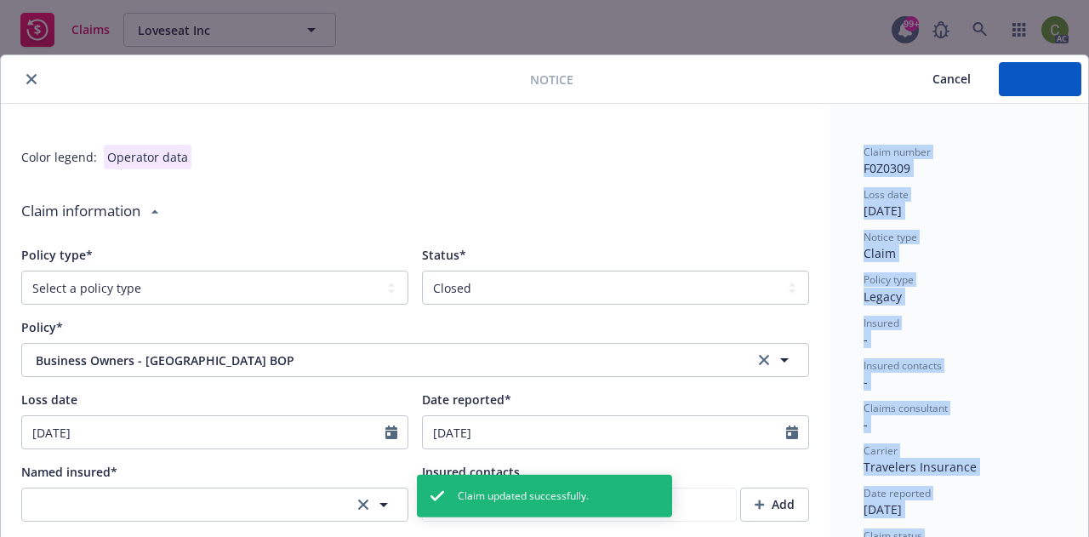
type textarea "x"
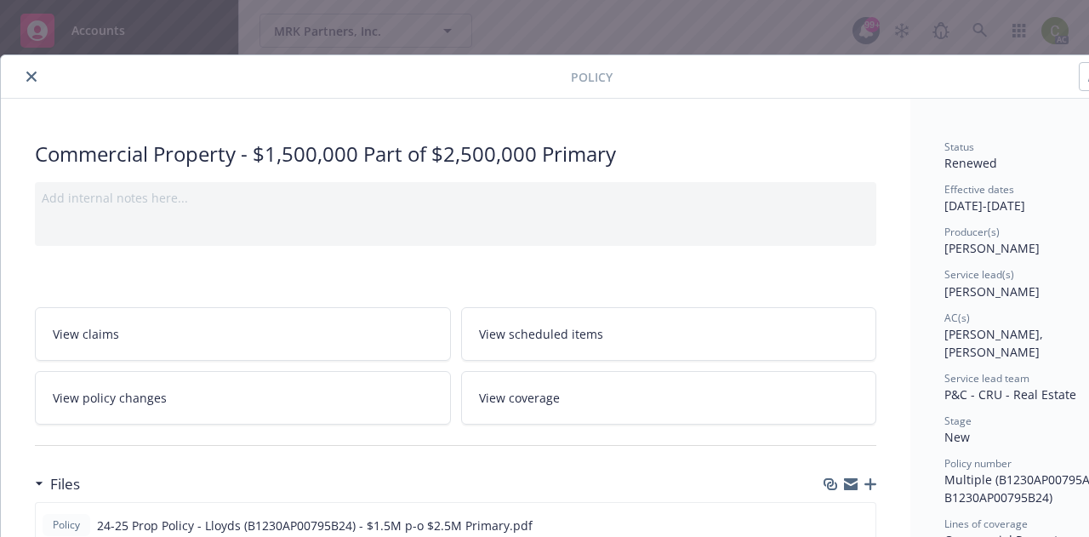
click at [20, 77] on div at bounding box center [289, 76] width 563 height 20
click at [27, 76] on button "close" at bounding box center [31, 76] width 20 height 20
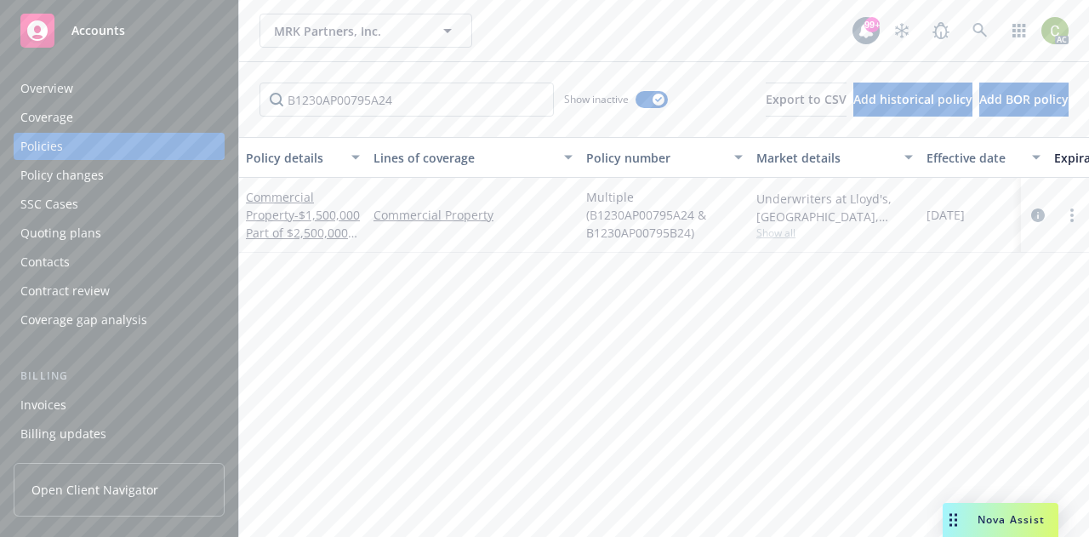
click at [1000, 512] on div "Nova Assist" at bounding box center [1001, 520] width 116 height 34
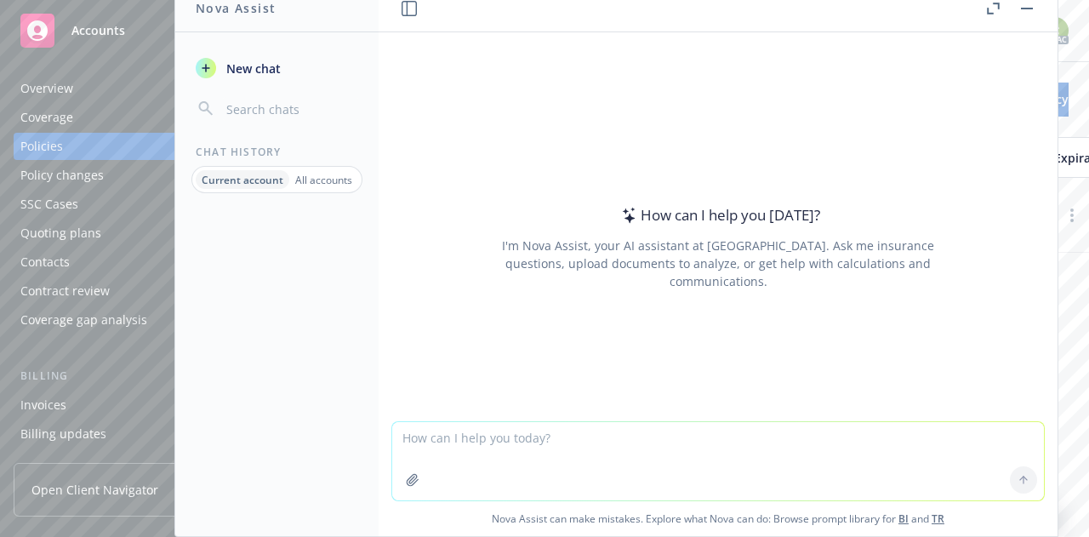
click at [894, 459] on textarea at bounding box center [718, 461] width 652 height 78
type textarea "provide me with a generic loss [PERSON_NAME] form"
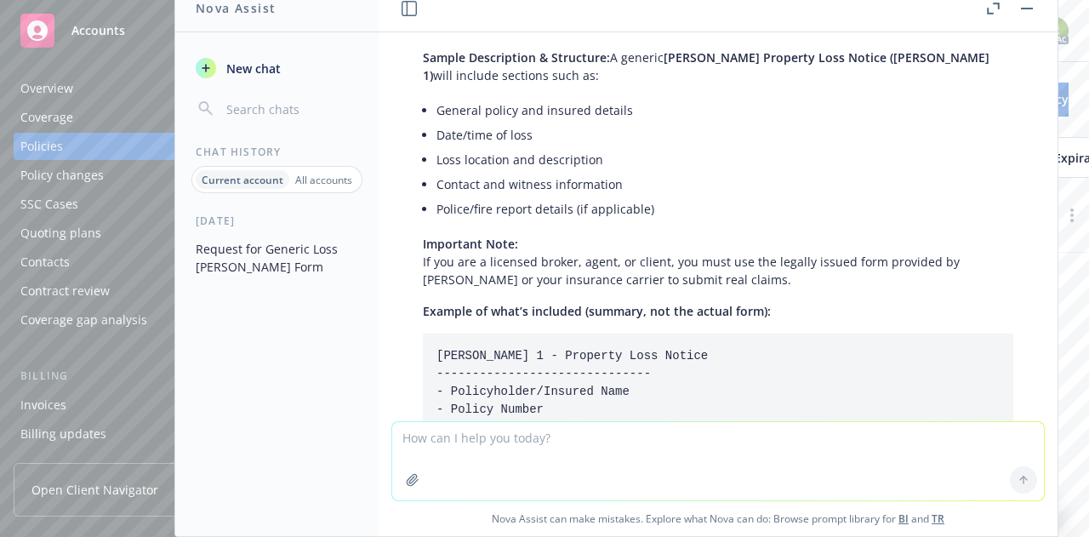
scroll to position [231, 0]
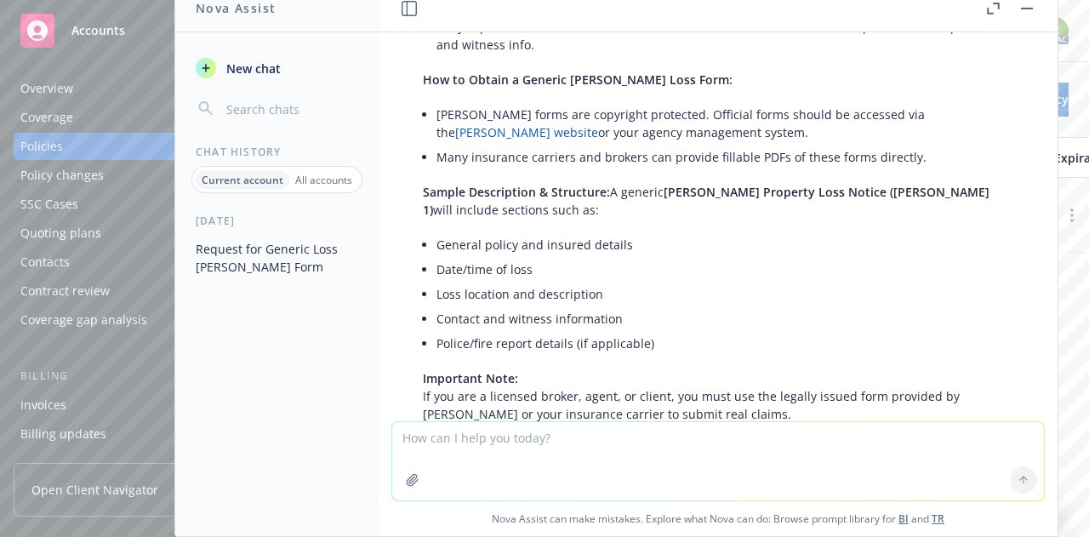
click at [598, 124] on link "[PERSON_NAME] website" at bounding box center [526, 132] width 143 height 16
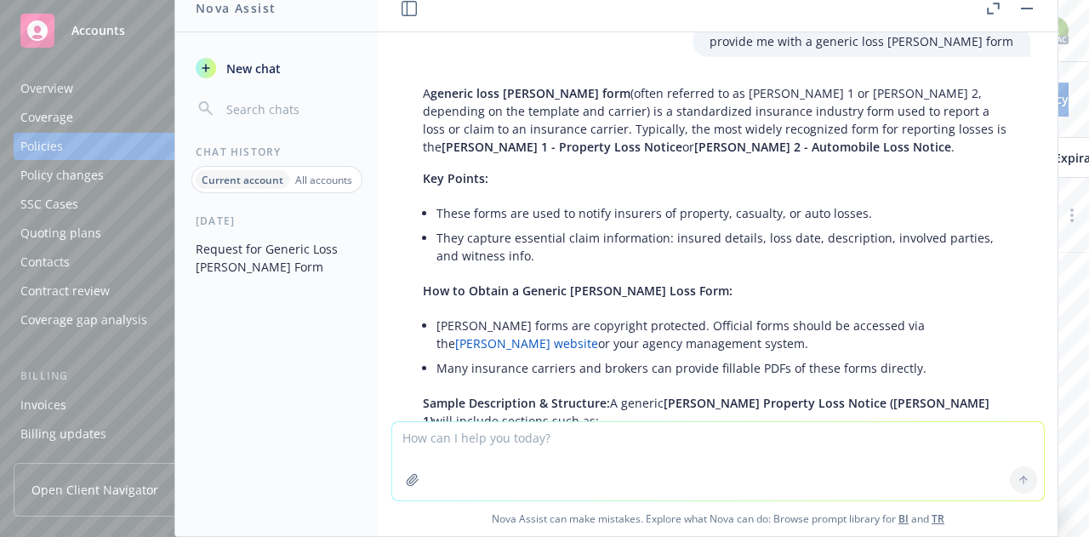
scroll to position [0, 0]
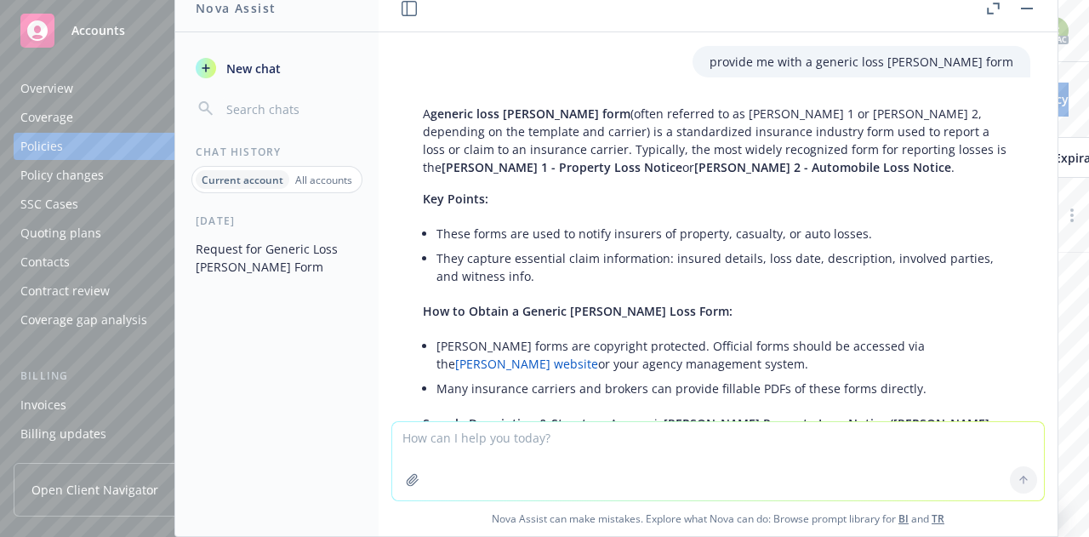
click at [1029, 12] on button "button" at bounding box center [1027, 8] width 20 height 20
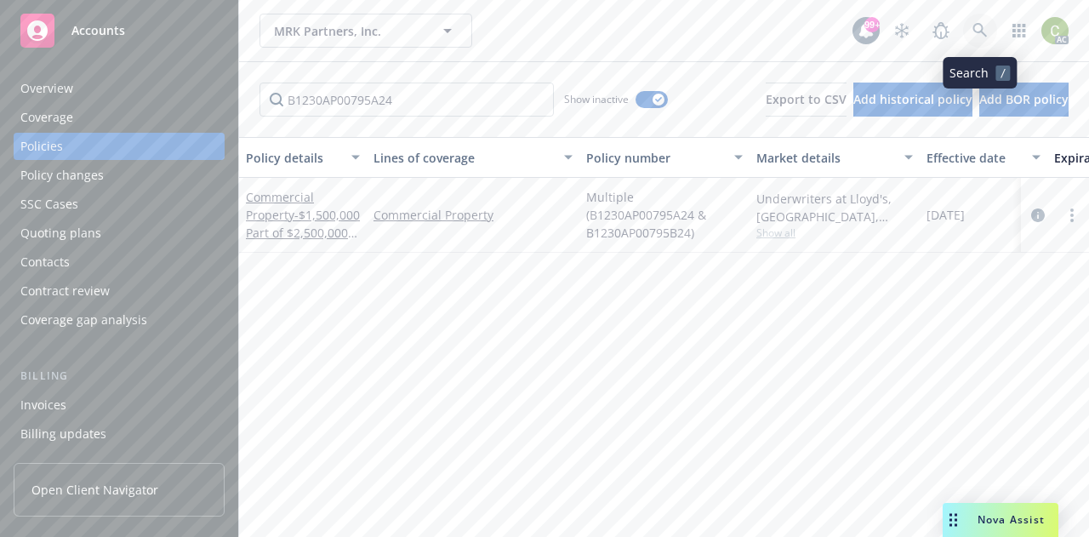
click at [983, 28] on icon at bounding box center [979, 30] width 15 height 15
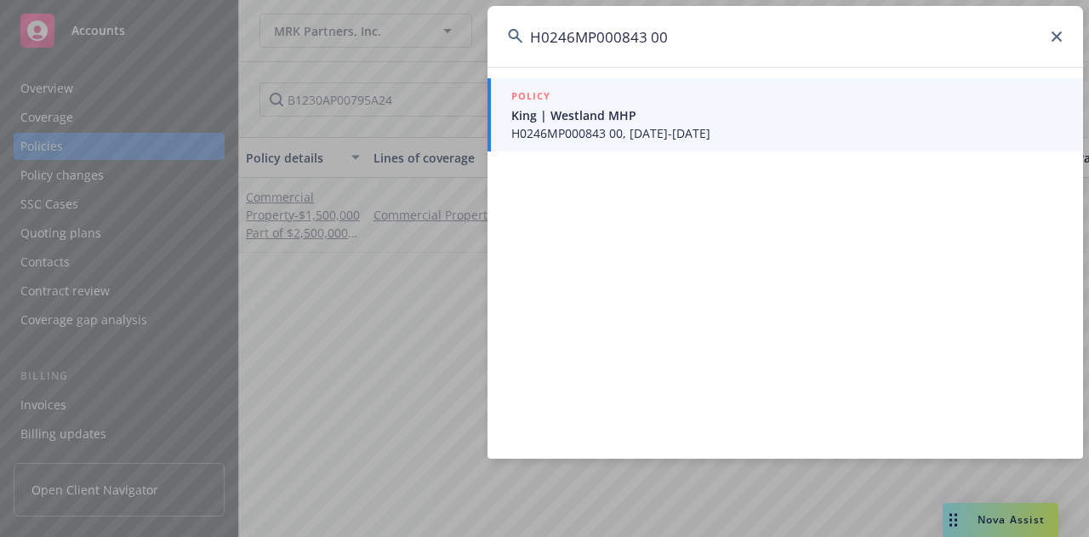
type input "H0246MP000843 00"
click at [618, 131] on span "H0246MP000843 00, [DATE]-[DATE]" at bounding box center [786, 133] width 551 height 18
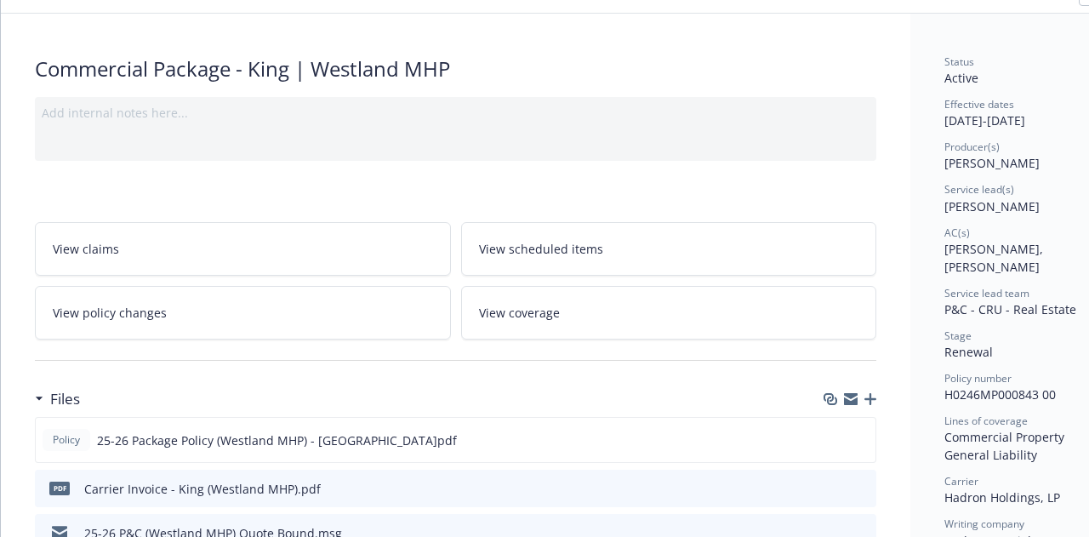
scroll to position [170, 0]
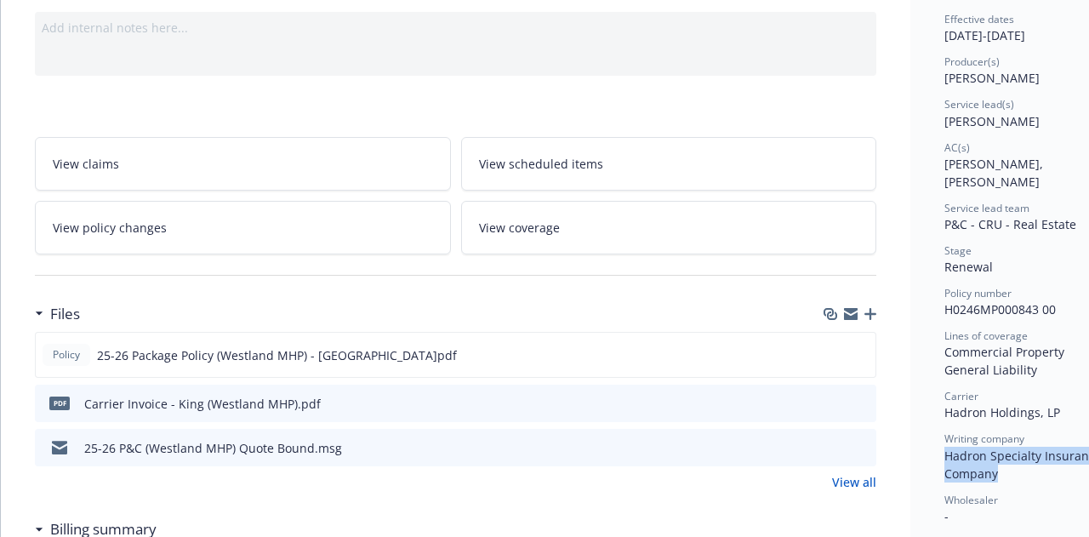
drag, startPoint x: 997, startPoint y: 459, endPoint x: 940, endPoint y: 439, distance: 60.5
copy span "Hadron Specialty Insurance Company"
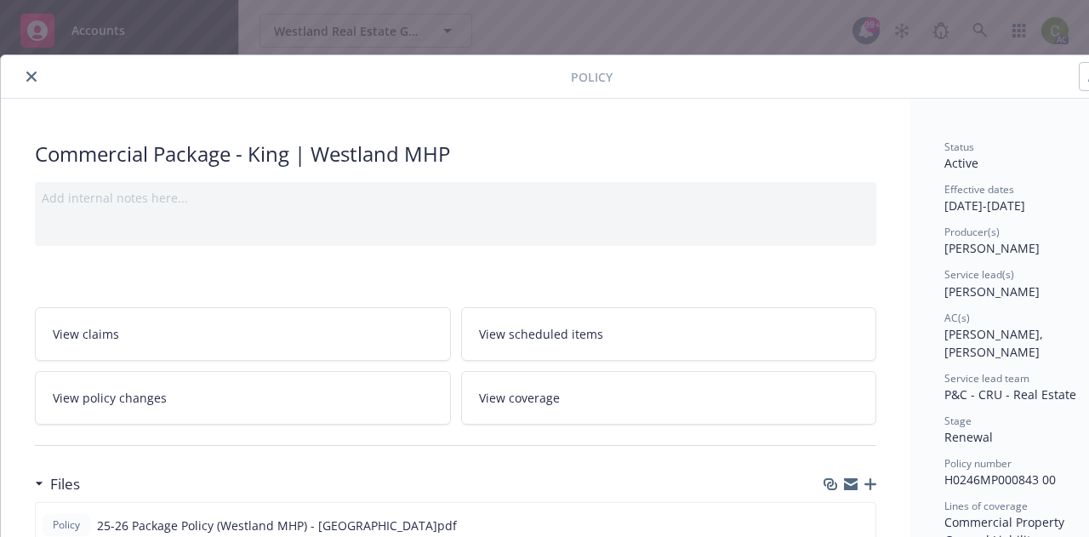
click at [28, 80] on icon "close" at bounding box center [31, 76] width 10 height 10
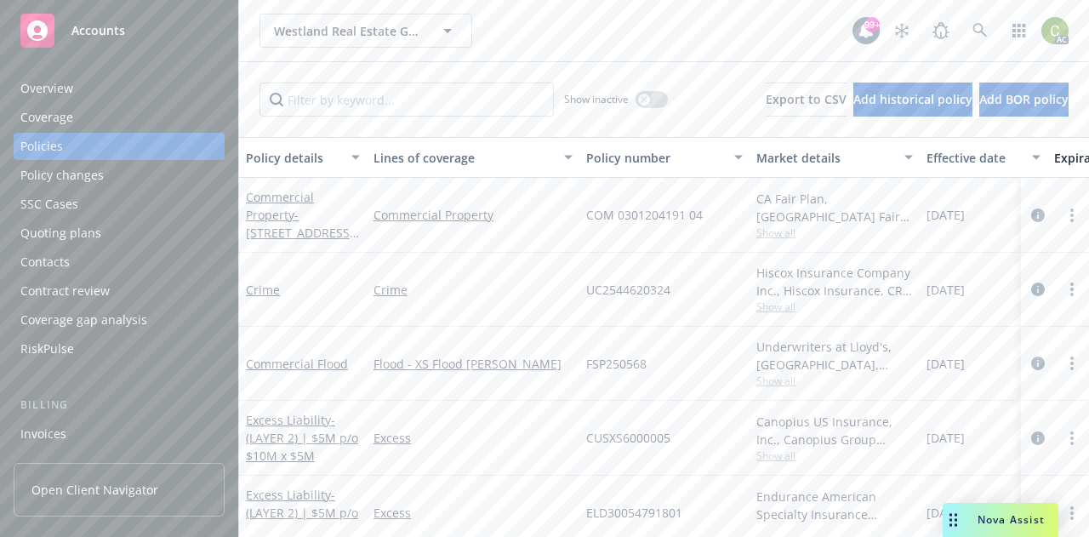
drag, startPoint x: 37, startPoint y: 89, endPoint x: 247, endPoint y: 131, distance: 213.4
click at [37, 89] on div "Overview" at bounding box center [46, 88] width 53 height 27
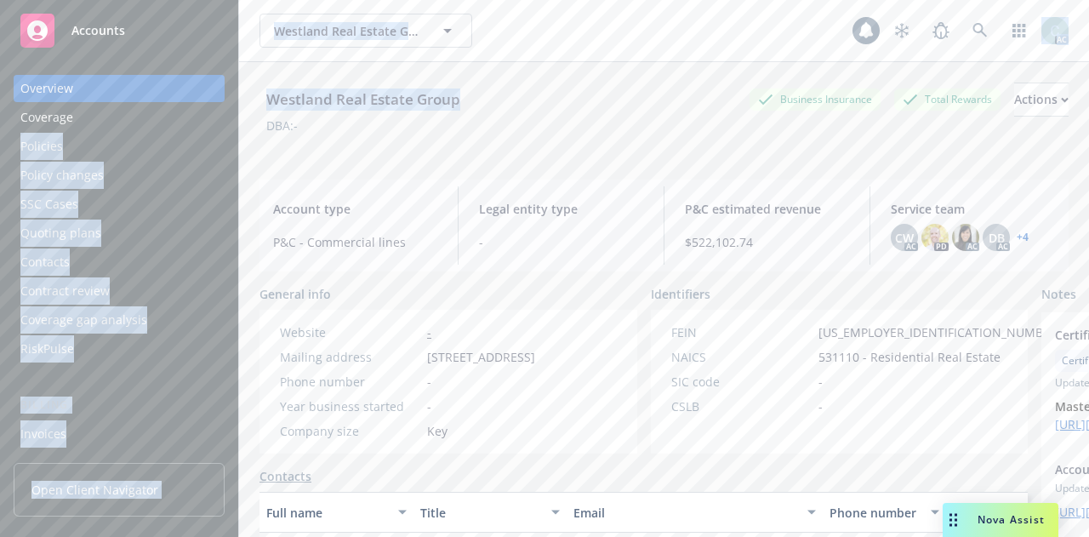
drag, startPoint x: 487, startPoint y: 107, endPoint x: 237, endPoint y: 104, distance: 250.1
click at [237, 104] on div "Accounts Overview Coverage Policies Policy changes SSC Cases Quoting plans Cont…" at bounding box center [544, 268] width 1089 height 537
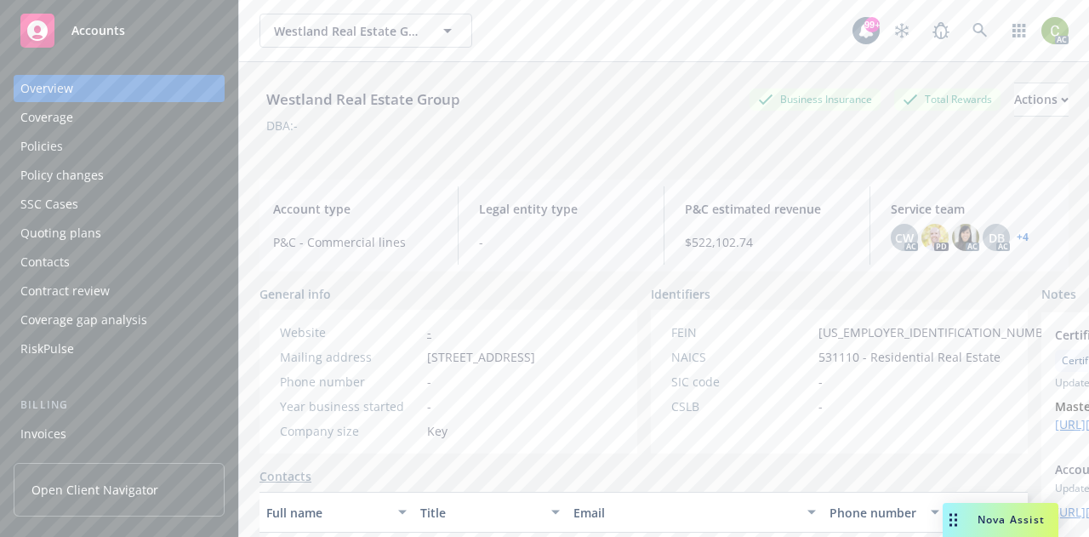
drag, startPoint x: 367, startPoint y: 145, endPoint x: 465, endPoint y: 124, distance: 100.8
click at [367, 145] on div "Westland Real Estate Group Business Insurance Total Rewards Actions DBA: -" at bounding box center [663, 118] width 809 height 70
drag, startPoint x: 463, startPoint y: 100, endPoint x: 271, endPoint y: 96, distance: 192.3
click at [271, 96] on div "Westland Real Estate Group" at bounding box center [363, 99] width 208 height 22
copy div "Westland Real Estate Group"
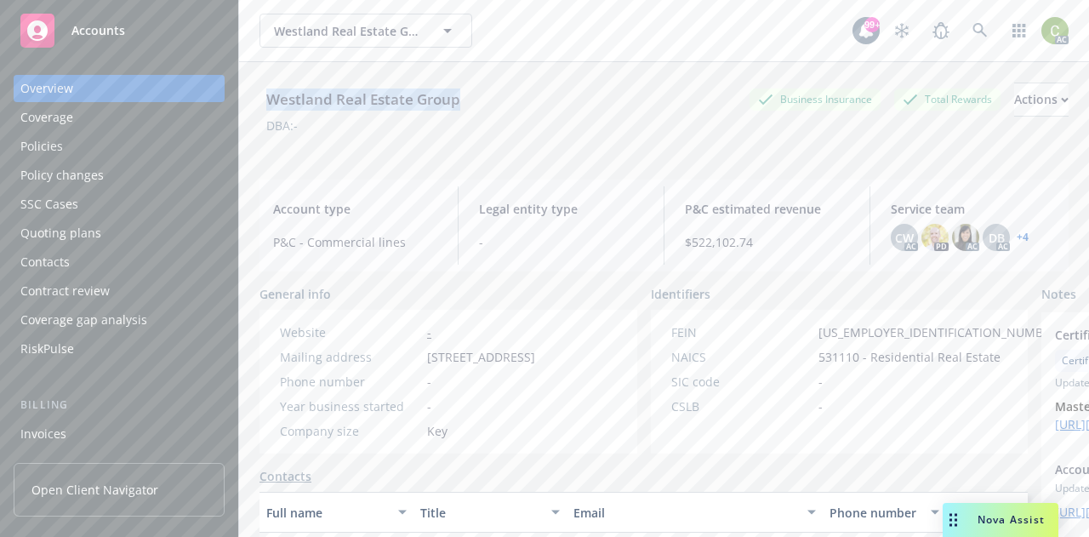
drag, startPoint x: 555, startPoint y: 377, endPoint x: 410, endPoint y: 362, distance: 145.4
click at [410, 362] on div "Mailing address [STREET_ADDRESS]" at bounding box center [407, 357] width 269 height 18
copy div "[STREET_ADDRESS]"
